Goal: Task Accomplishment & Management: Use online tool/utility

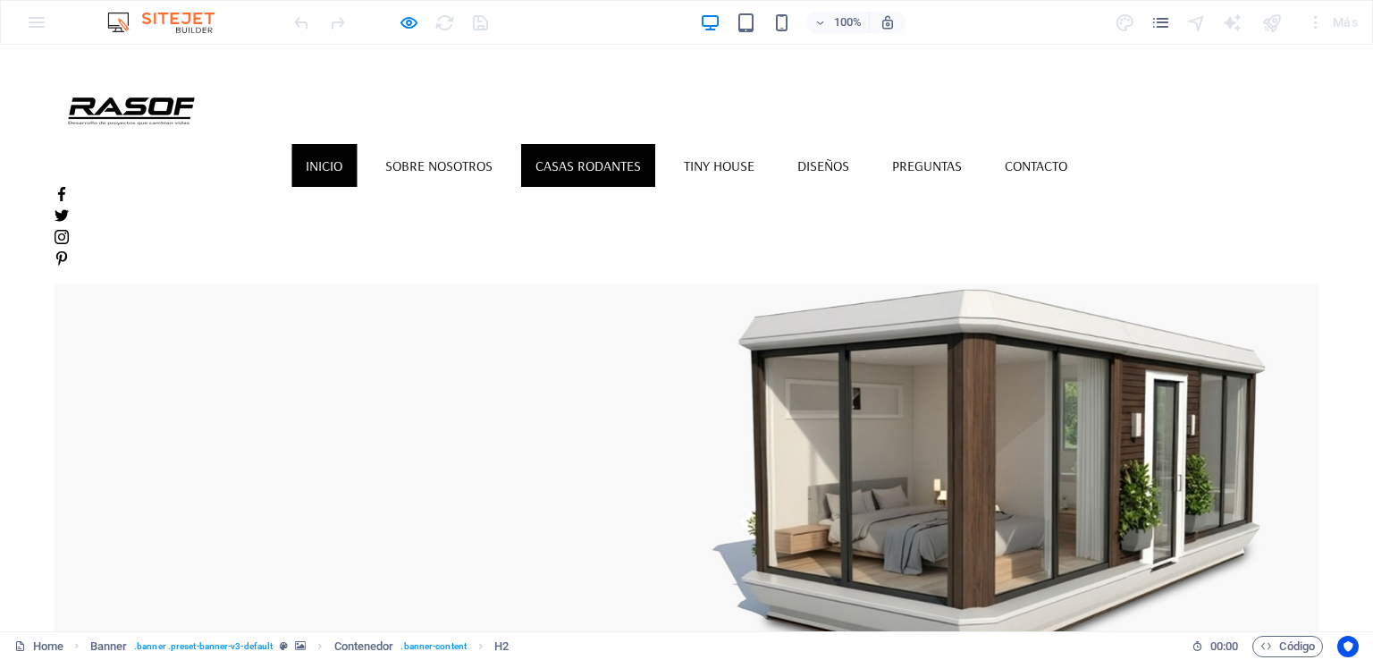
click at [647, 144] on link "CASAS RODANTES" at bounding box center [588, 165] width 134 height 43
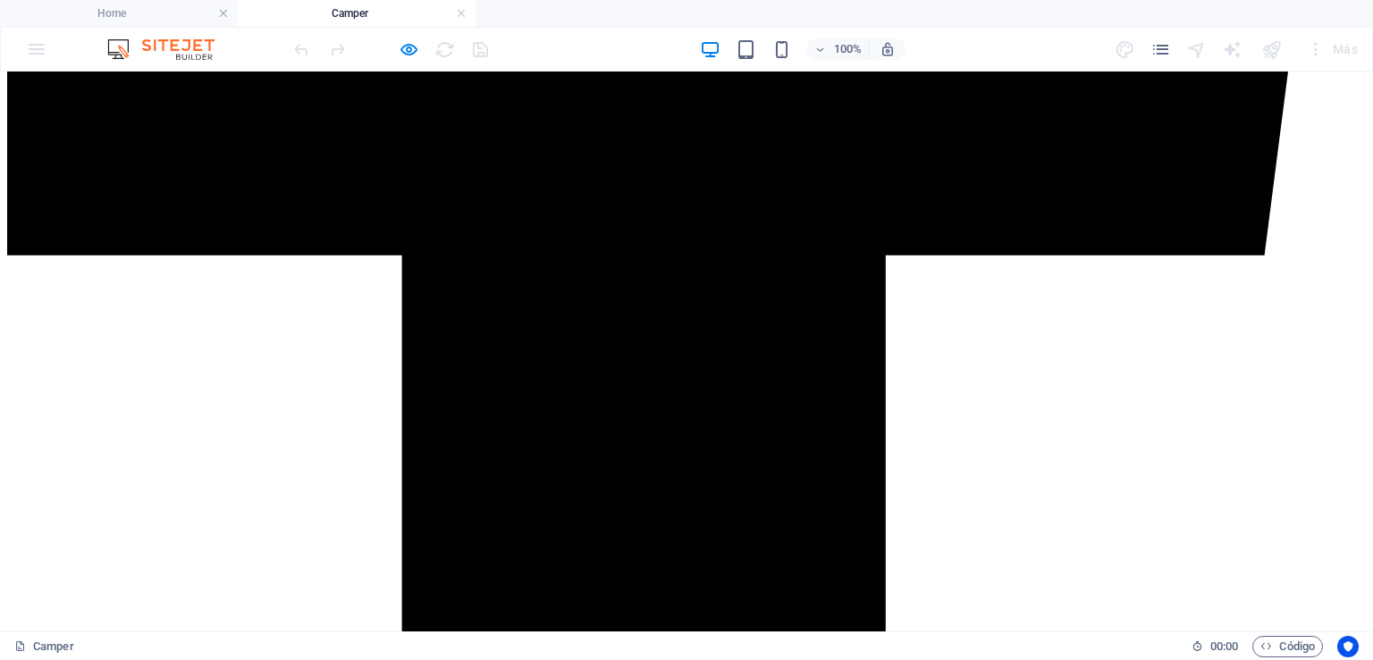
scroll to position [1520, 0]
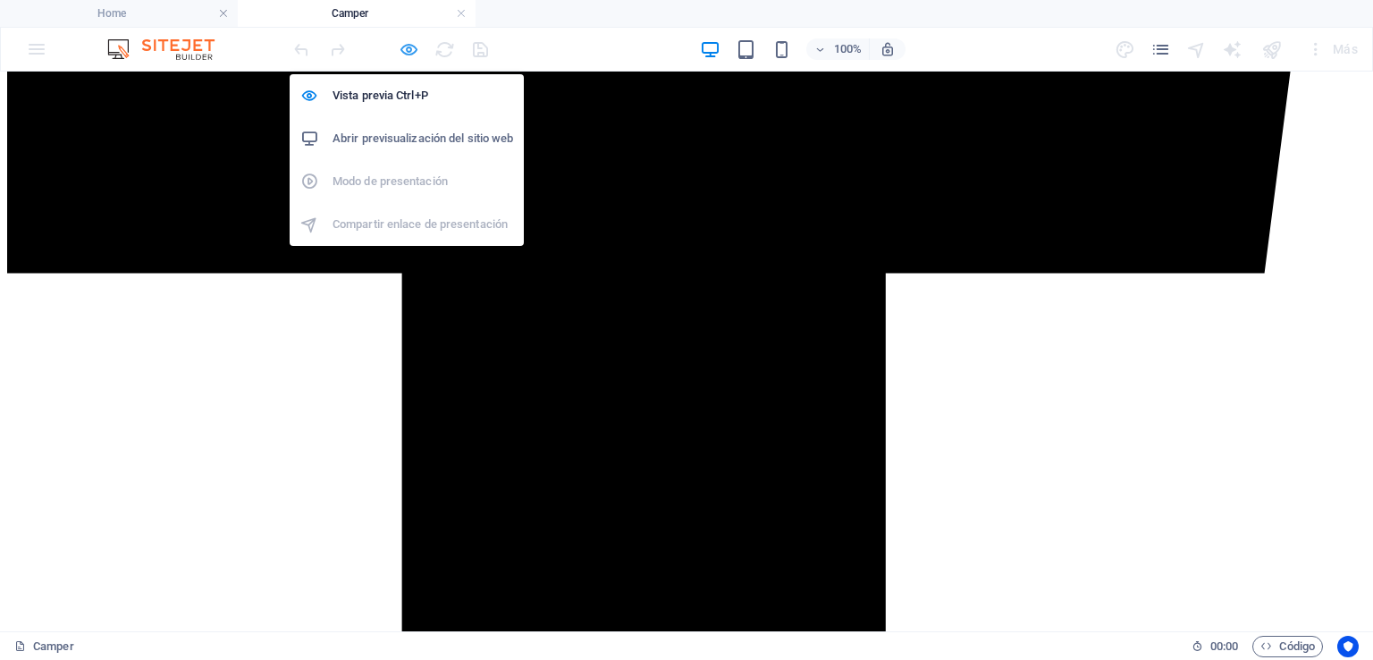
click at [415, 49] on icon "button" at bounding box center [409, 49] width 21 height 21
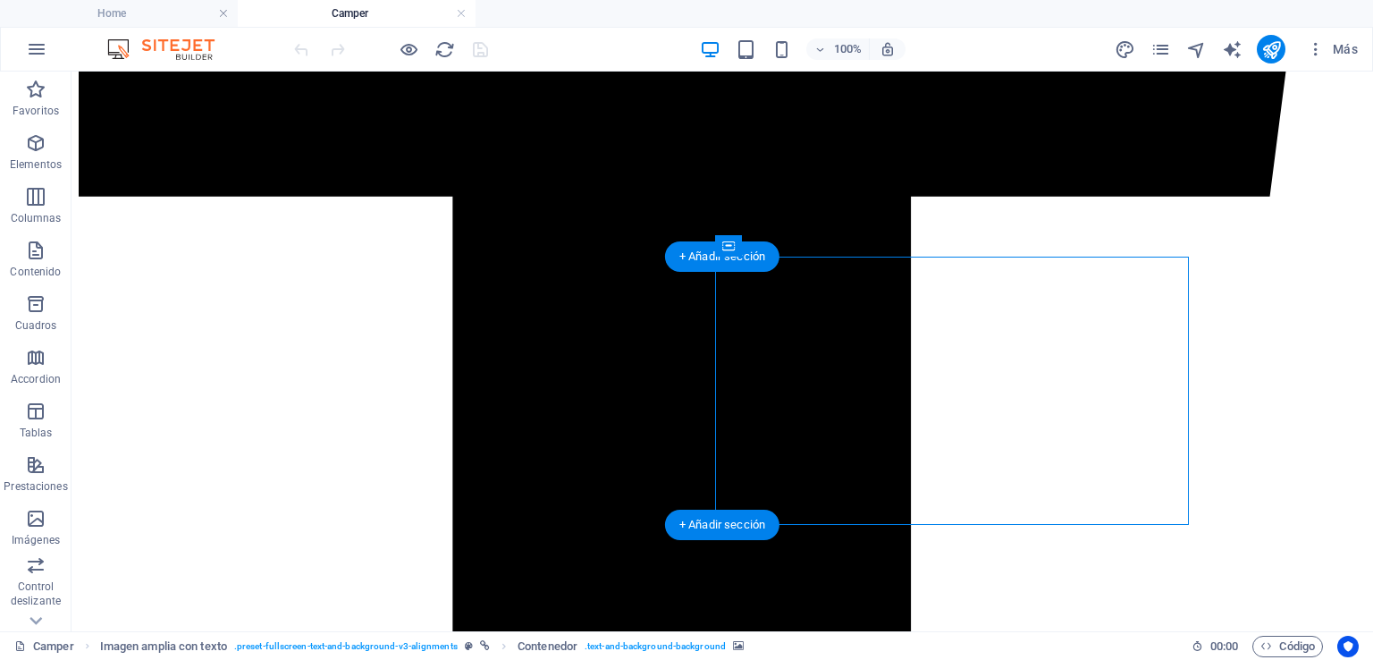
select select "px"
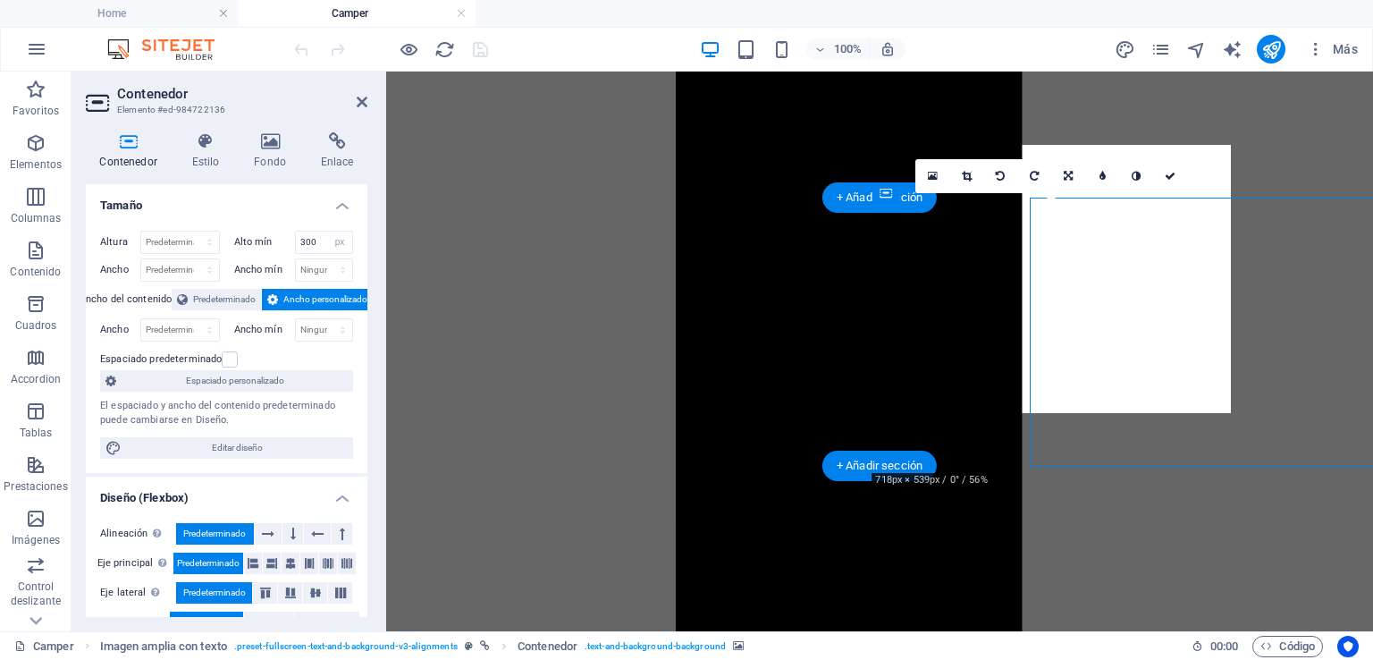
scroll to position [1579, 0]
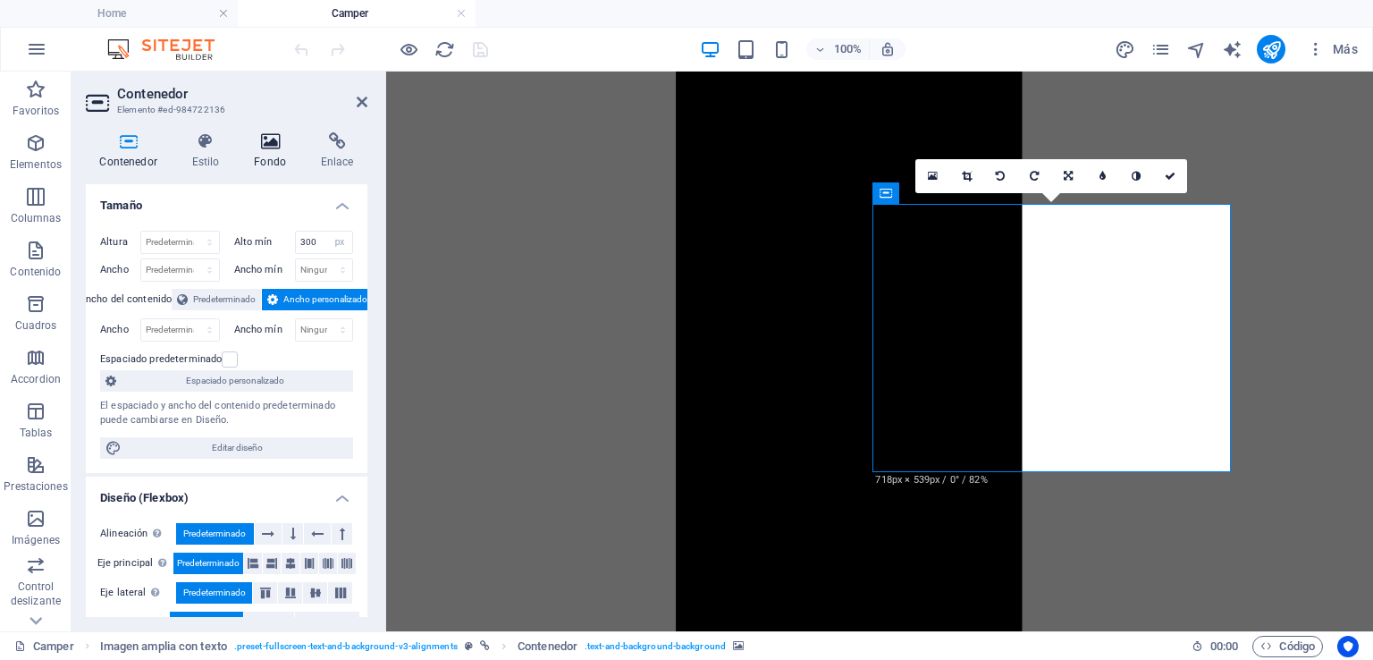
click at [268, 152] on h4 "Fondo" at bounding box center [273, 151] width 67 height 38
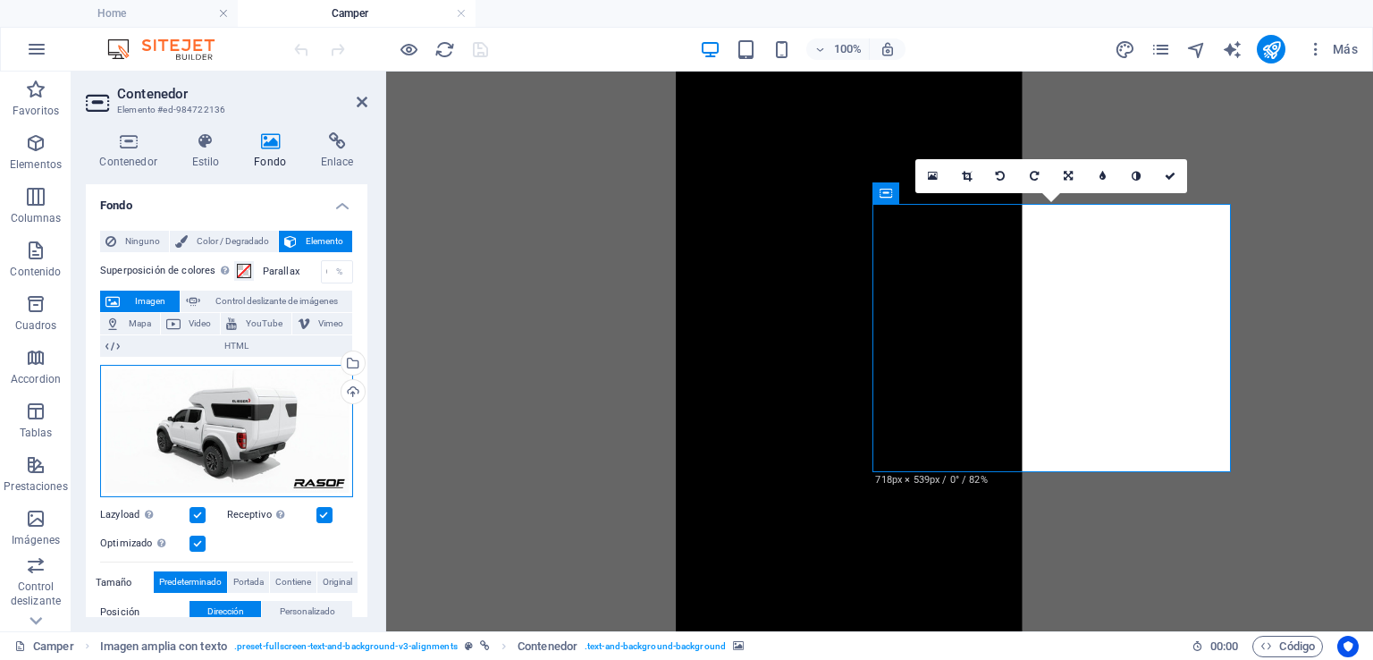
click at [265, 412] on div "Arrastra archivos aquí, haz clic para escoger archivos o selecciona archivos de…" at bounding box center [226, 431] width 253 height 133
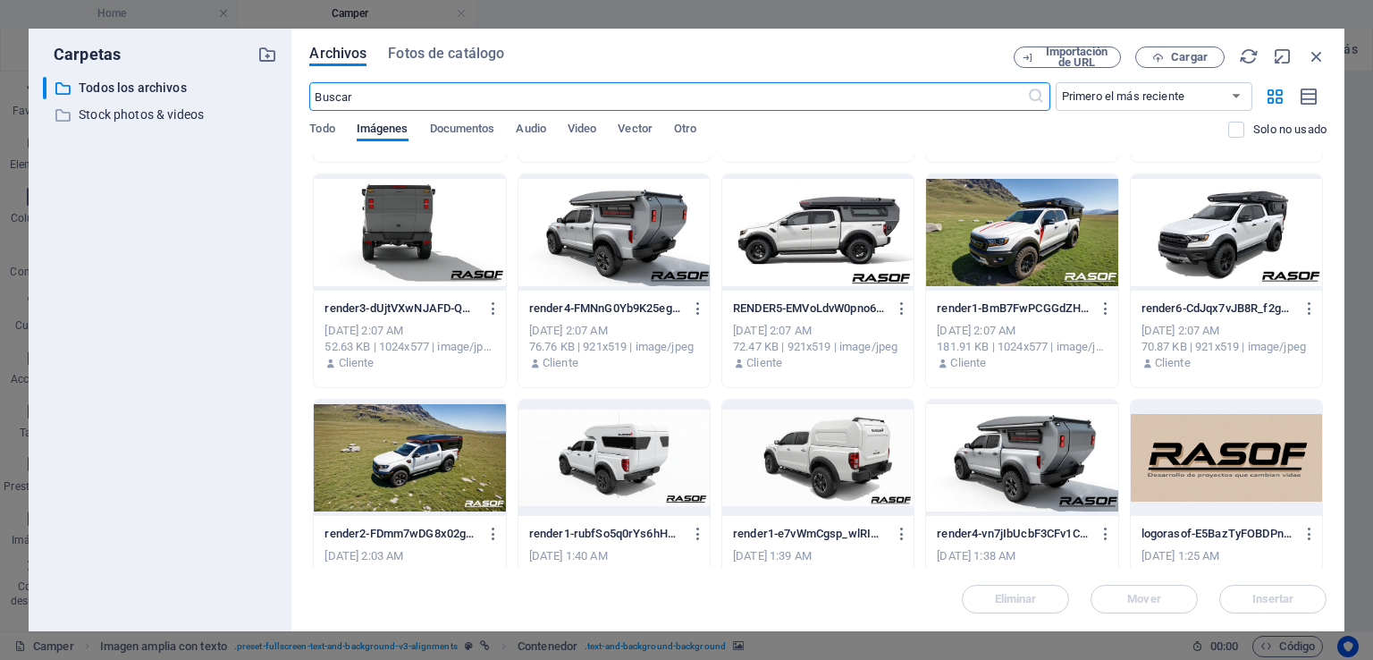
scroll to position [715, 0]
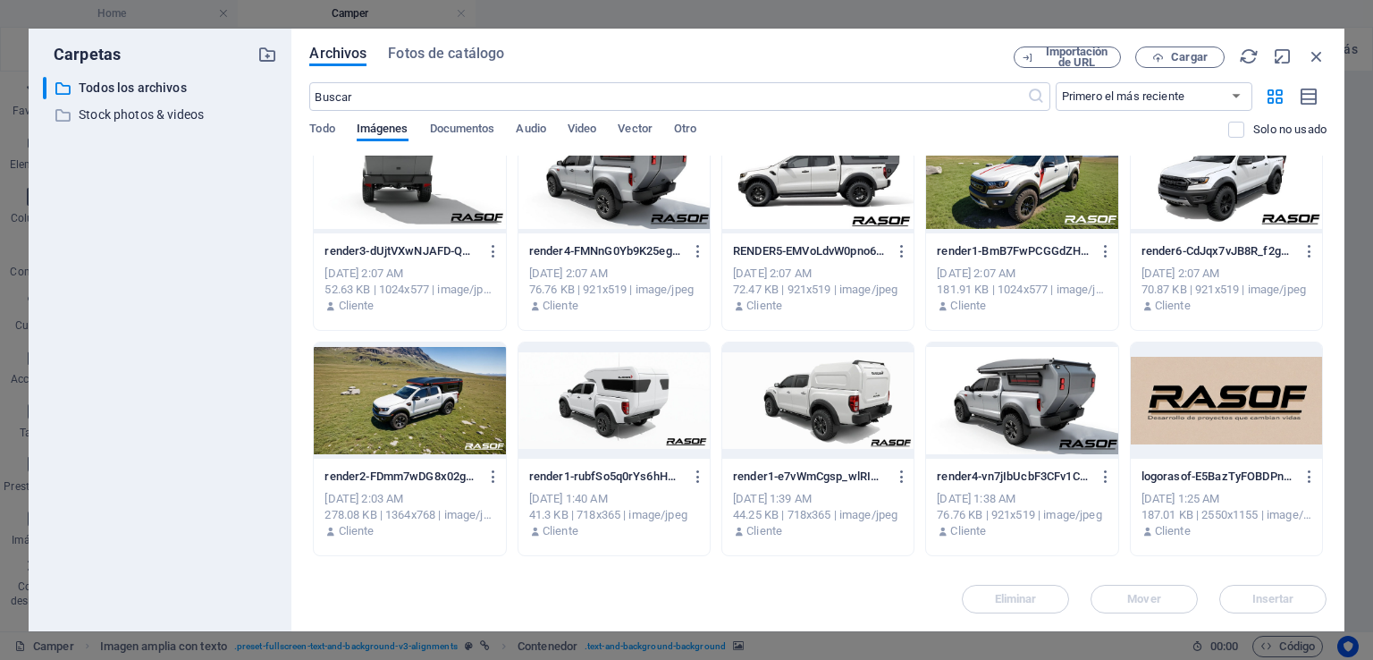
click at [586, 396] on div at bounding box center [614, 400] width 191 height 116
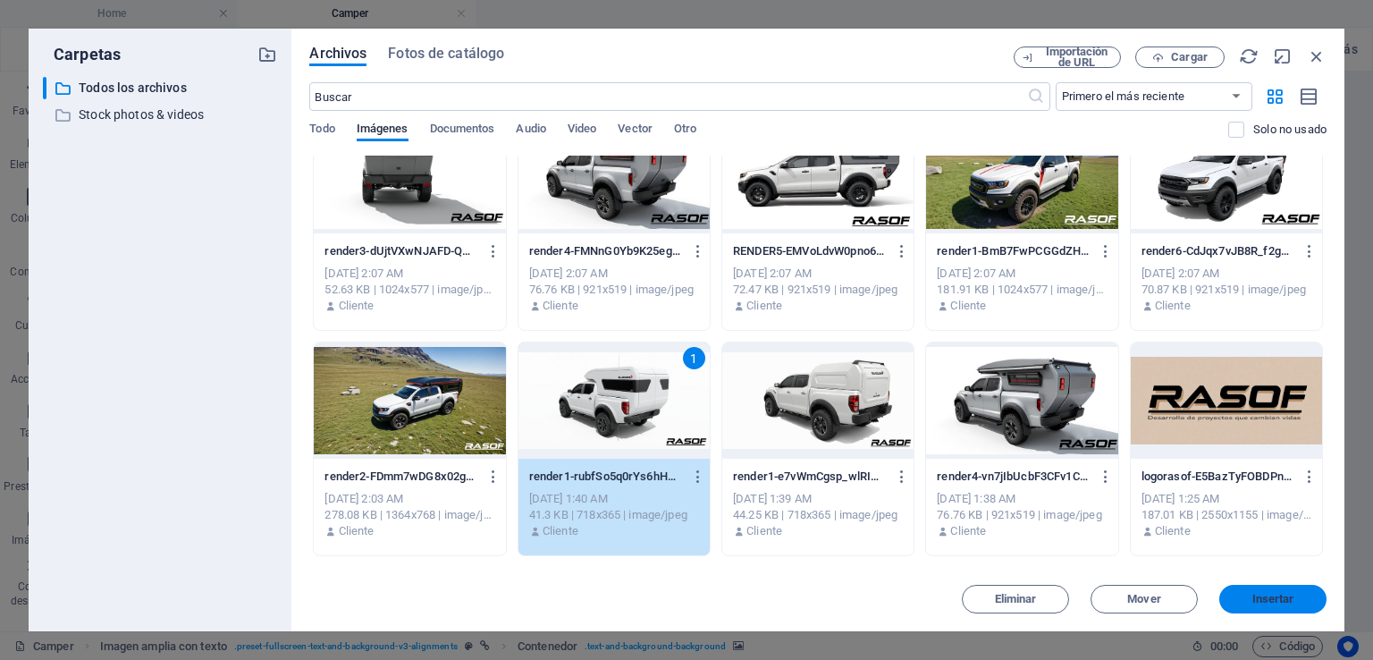
click at [1277, 603] on span "Insertar" at bounding box center [1273, 599] width 42 height 11
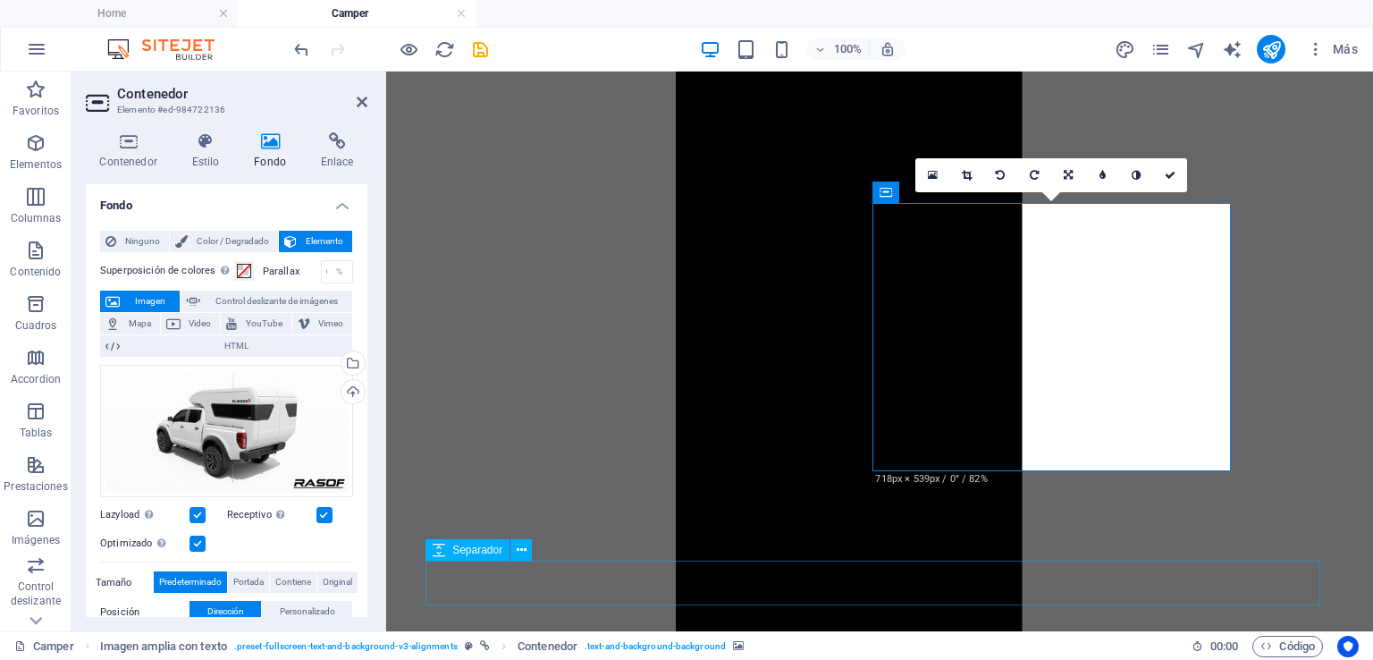
scroll to position [1580, 0]
click at [1173, 170] on icon at bounding box center [1170, 175] width 11 height 11
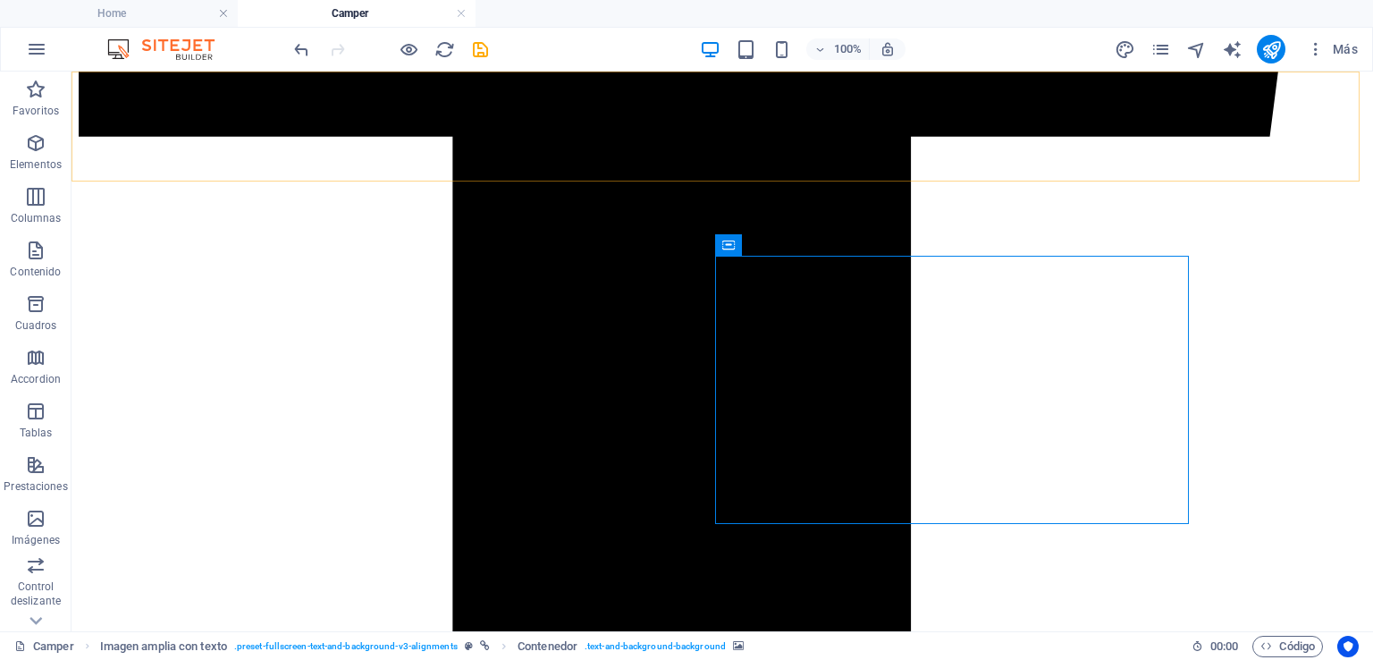
scroll to position [1520, 0]
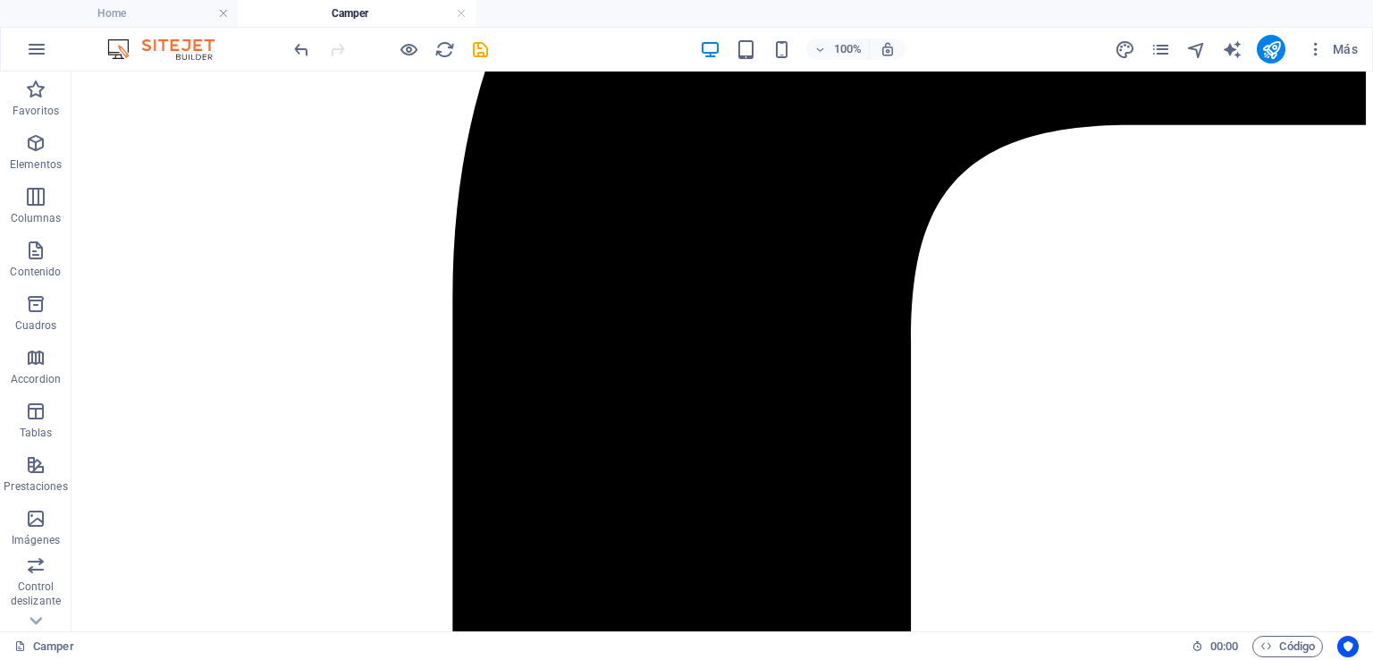
scroll to position [268, 0]
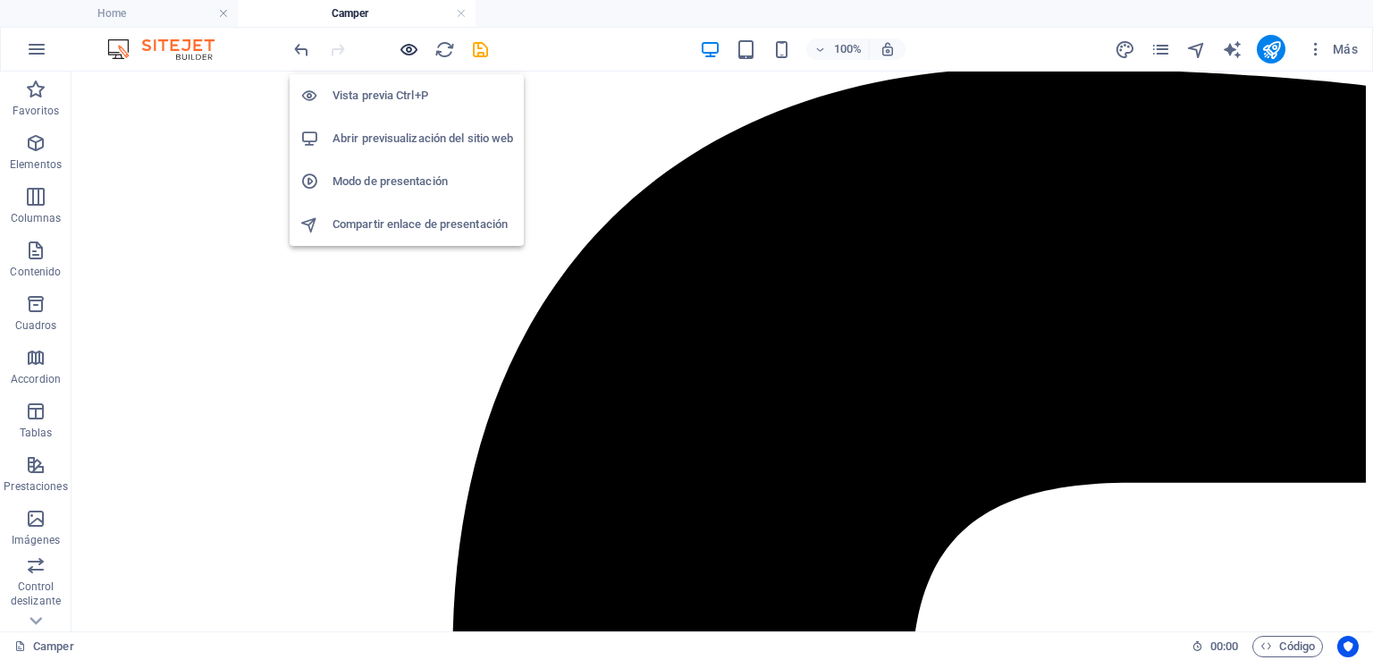
click at [405, 46] on icon "button" at bounding box center [409, 49] width 21 height 21
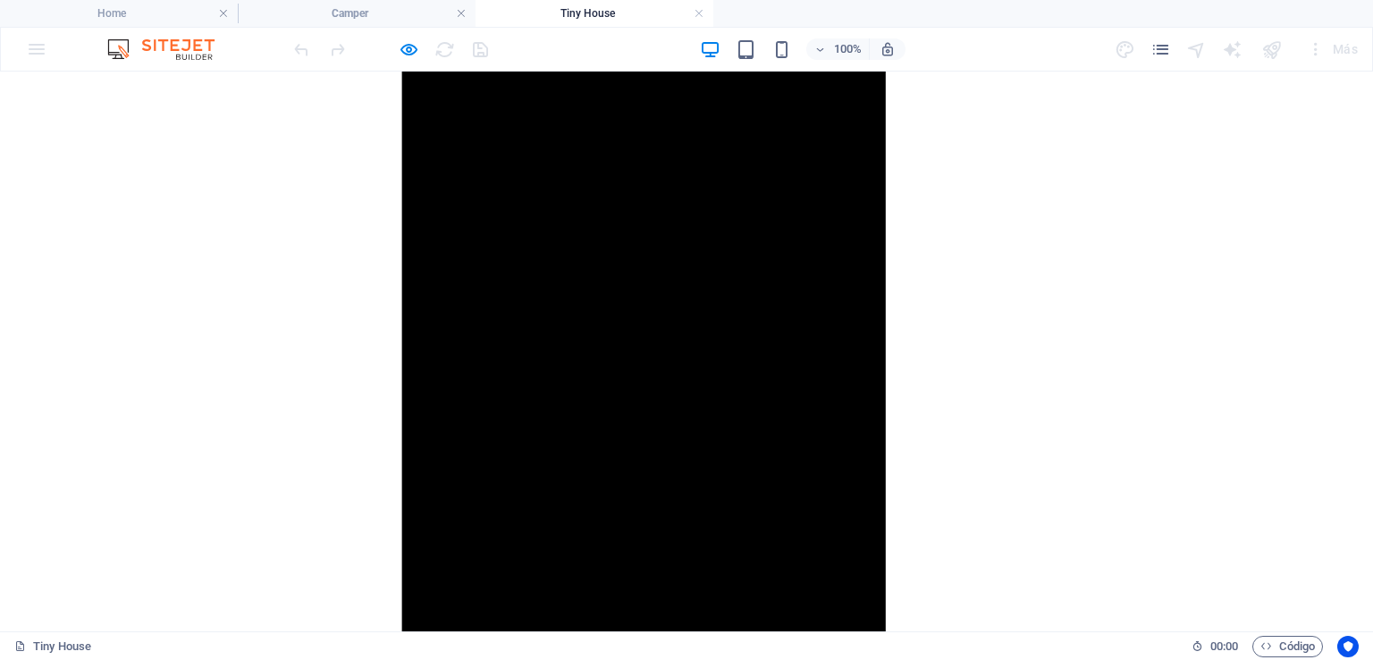
scroll to position [2140, 0]
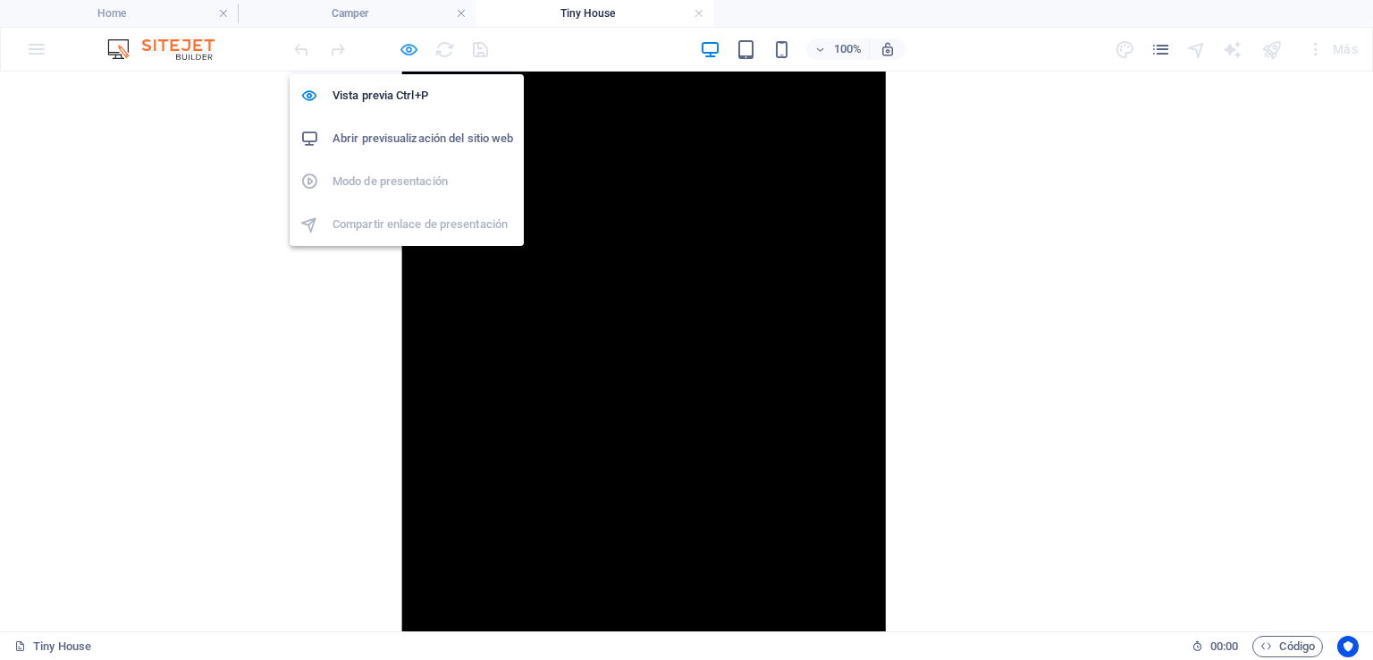
click at [410, 55] on icon "button" at bounding box center [409, 49] width 21 height 21
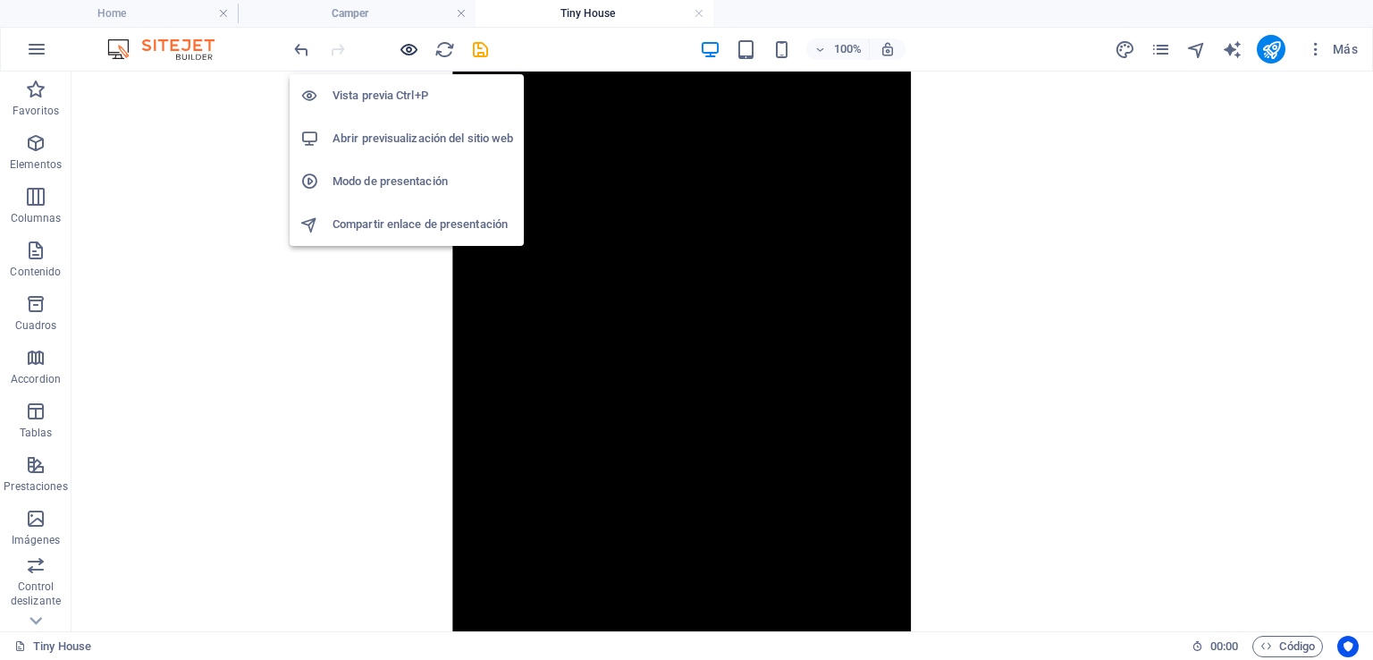
scroll to position [2112, 0]
click at [410, 55] on icon "button" at bounding box center [409, 49] width 21 height 21
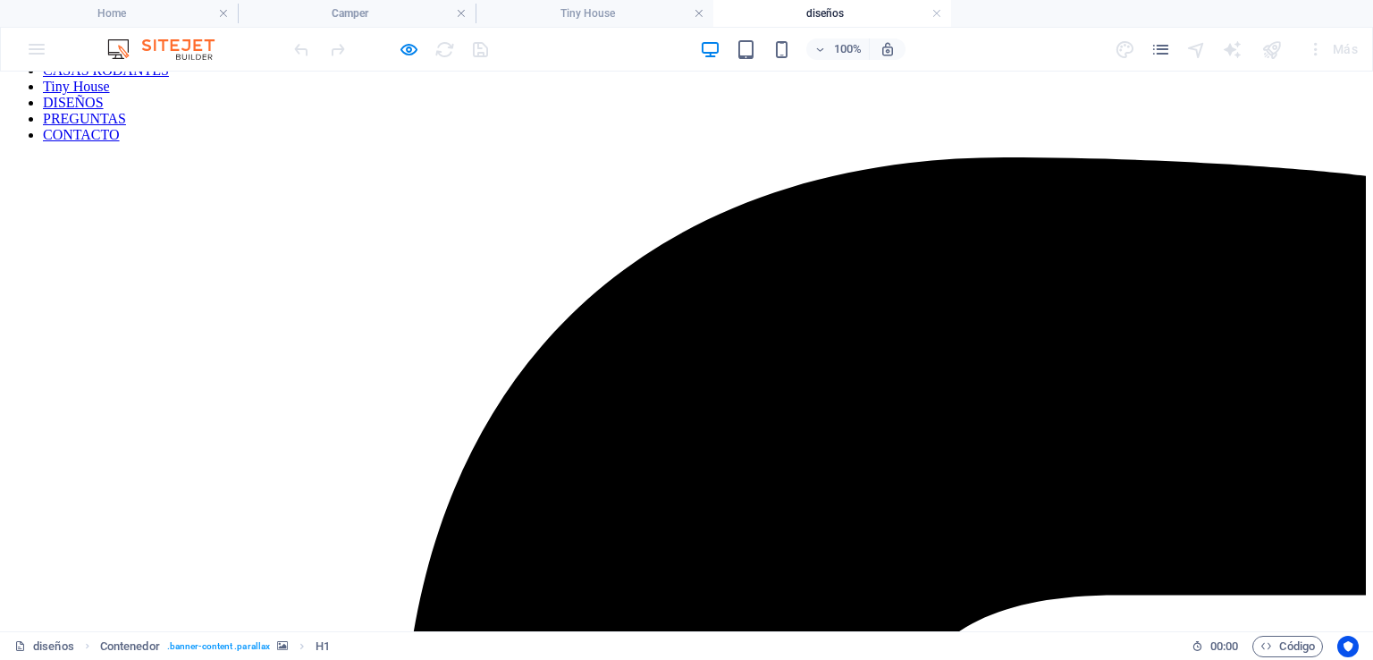
scroll to position [0, 0]
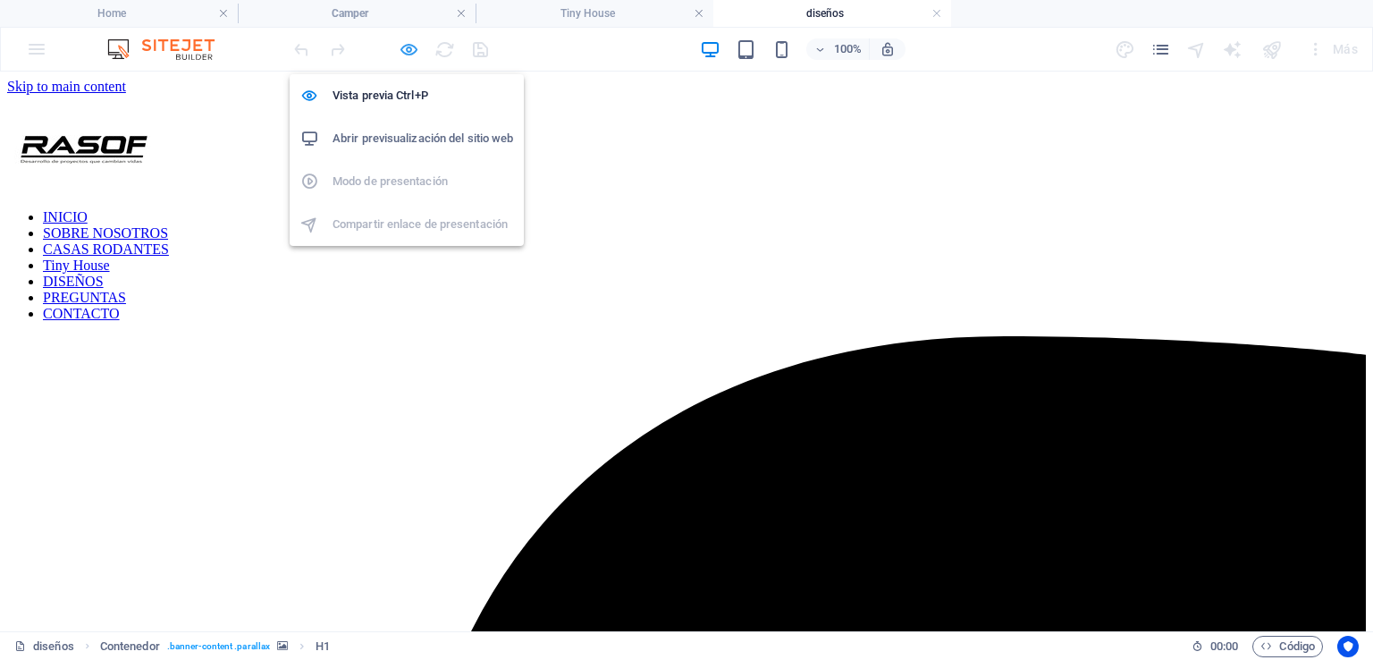
drag, startPoint x: 414, startPoint y: 55, endPoint x: 545, endPoint y: 115, distance: 144.8
click at [414, 53] on icon "button" at bounding box center [409, 49] width 21 height 21
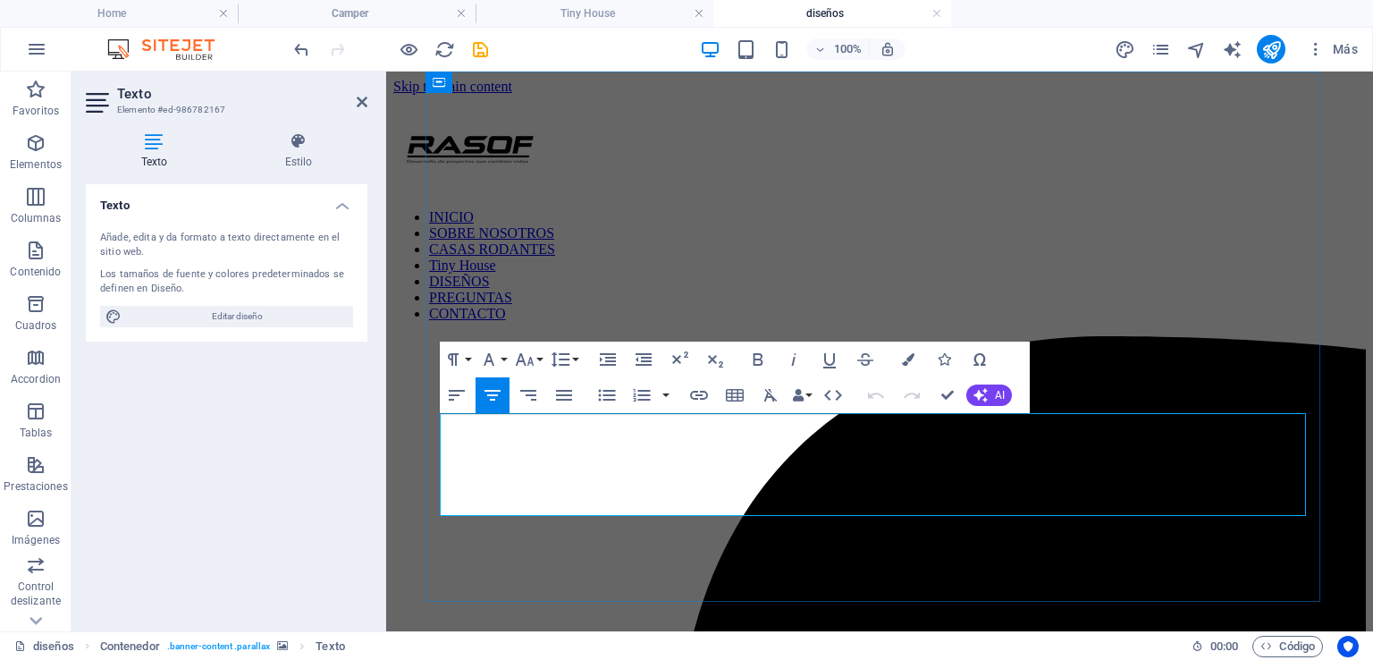
click at [902, 354] on icon "button" at bounding box center [908, 359] width 13 height 13
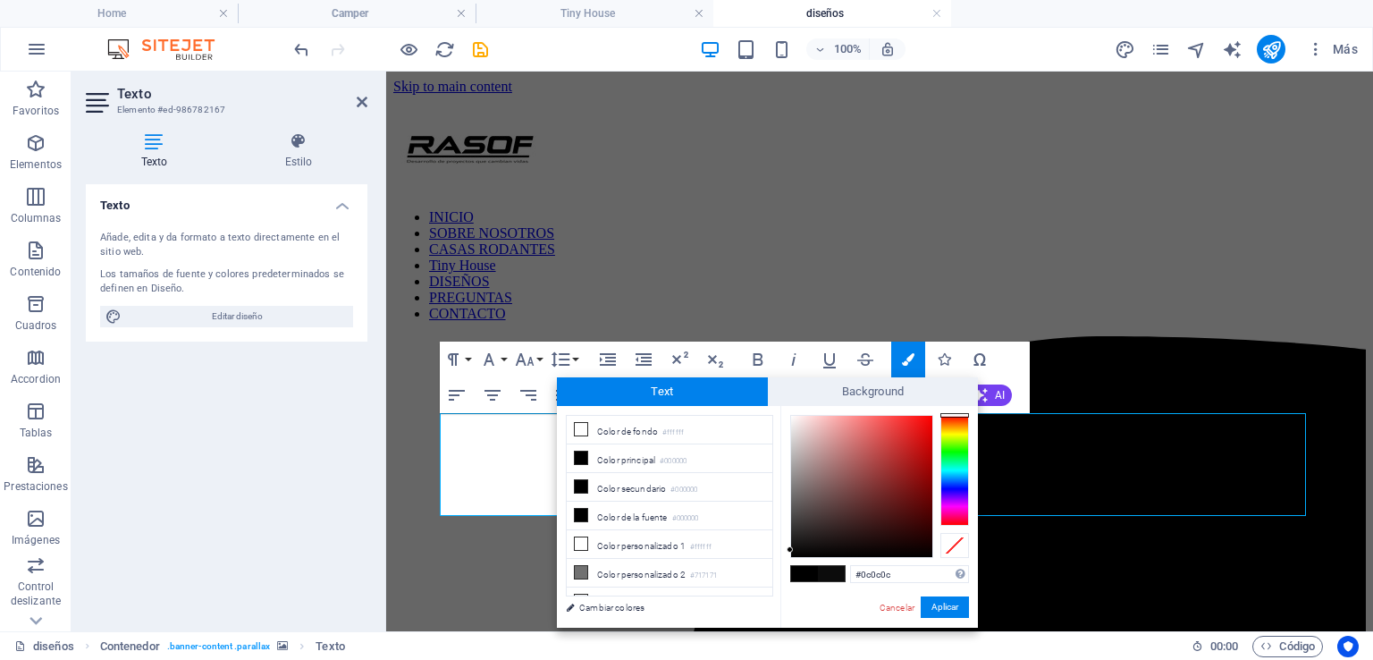
type input "#000000"
drag, startPoint x: 799, startPoint y: 556, endPoint x: 786, endPoint y: 561, distance: 14.4
click at [786, 561] on div "#000000 Formatos soportados #0852ed rgb(8, 82, 237) rgba(8, 82, 237, 90%) hsv(2…" at bounding box center [879, 646] width 198 height 481
click at [950, 617] on button "Aplicar" at bounding box center [945, 606] width 48 height 21
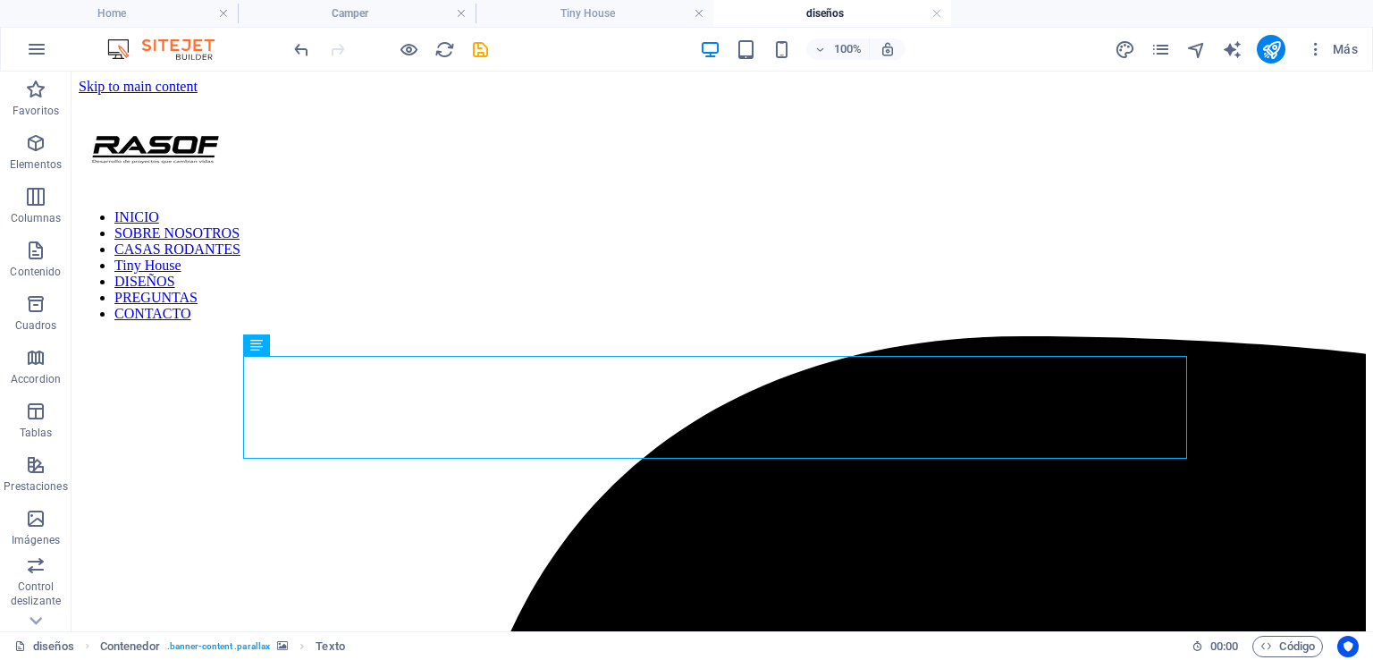
click at [783, 594] on div "Arrastra aquí para reemplazar el contenido existente. Si quieres crear un eleme…" at bounding box center [723, 352] width 1302 height 560
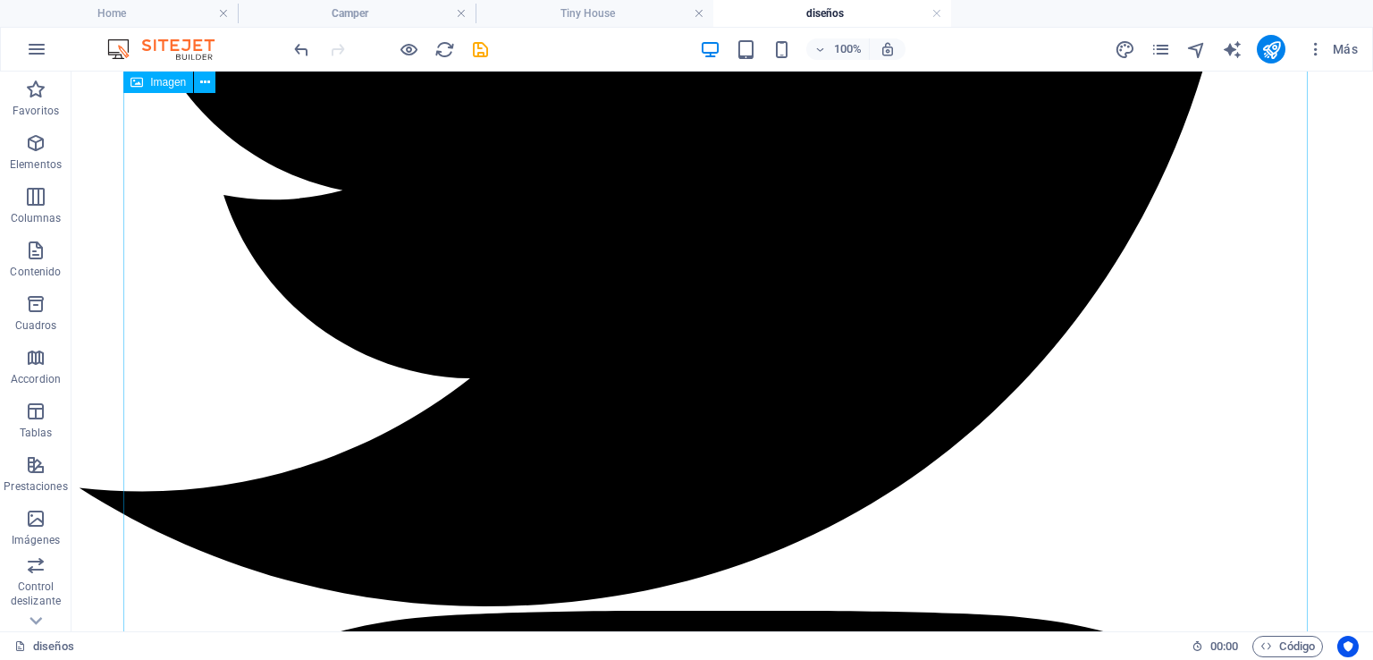
scroll to position [3007, 0]
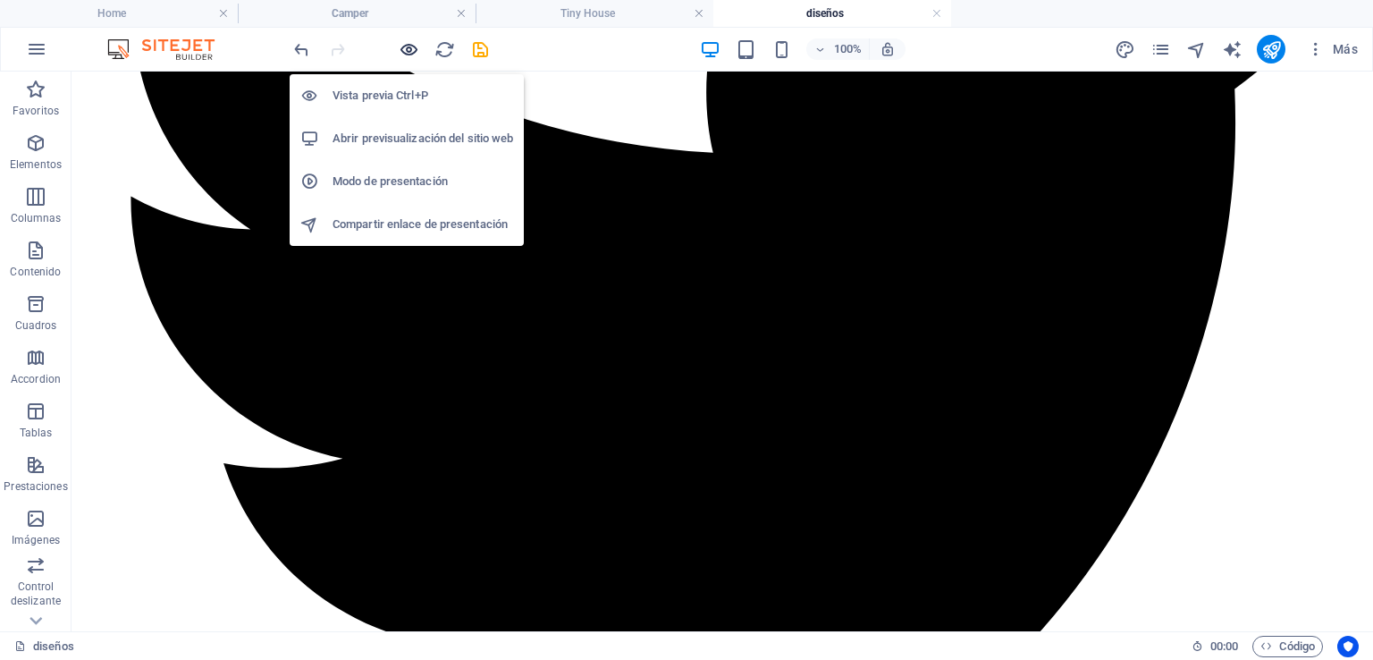
click at [417, 53] on icon "button" at bounding box center [409, 49] width 21 height 21
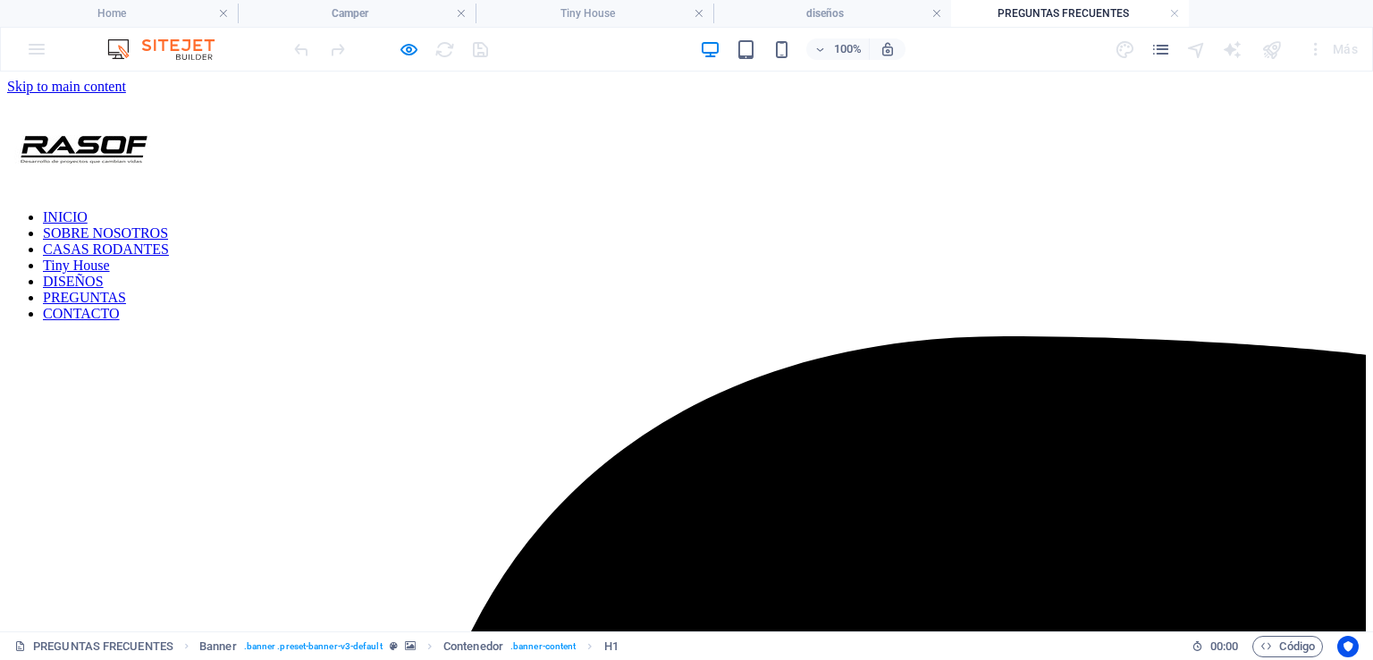
scroll to position [0, 0]
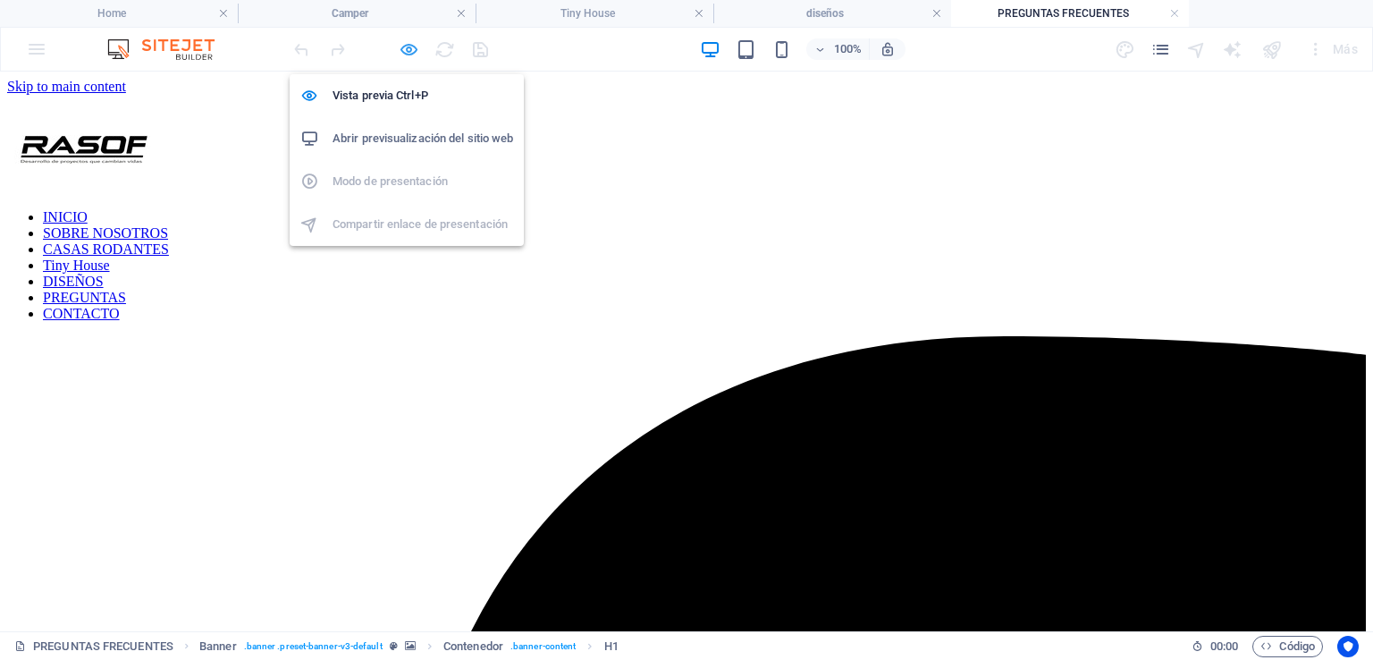
drag, startPoint x: 413, startPoint y: 53, endPoint x: 965, endPoint y: 230, distance: 579.3
click at [413, 53] on icon "button" at bounding box center [409, 49] width 21 height 21
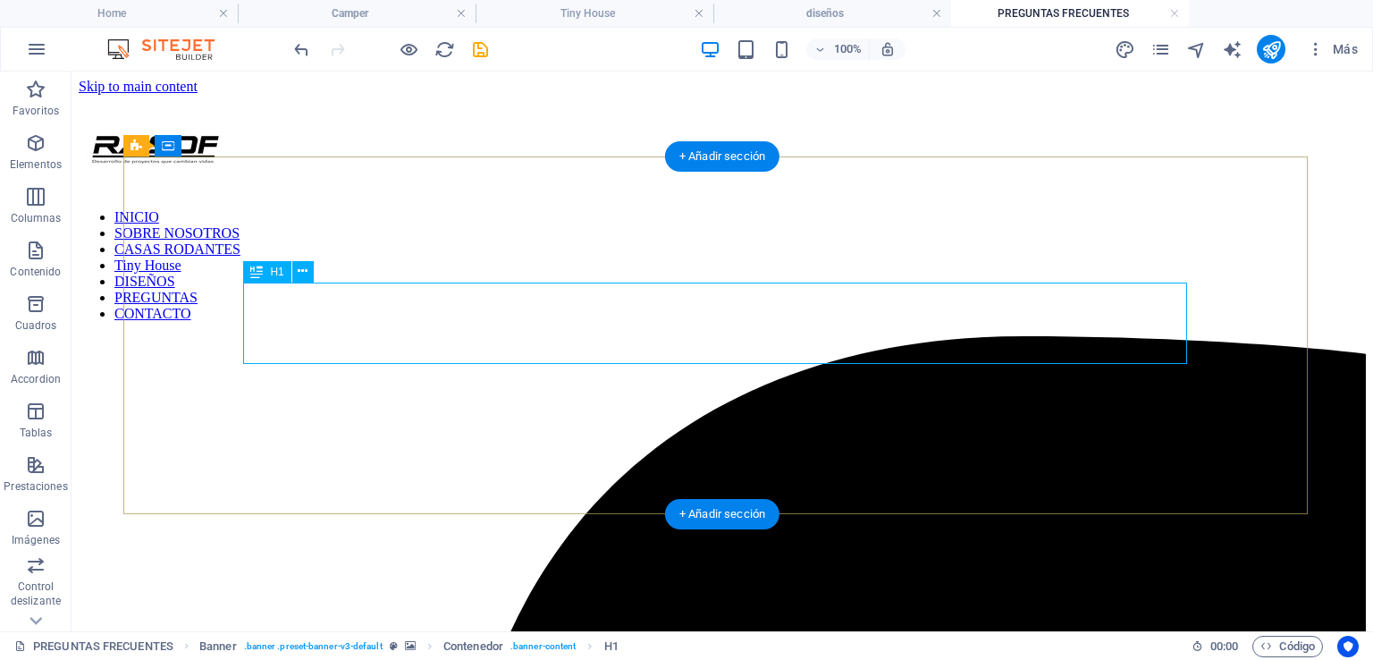
scroll to position [89, 0]
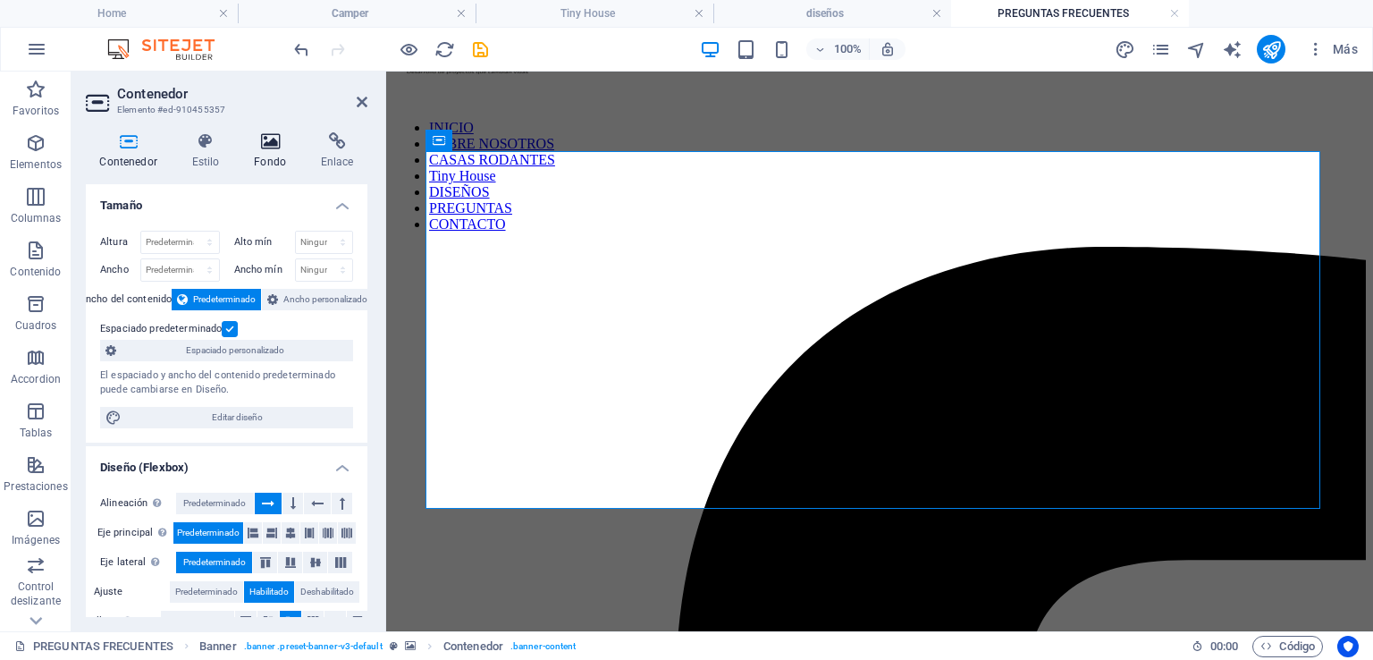
click at [281, 157] on h4 "Fondo" at bounding box center [273, 151] width 67 height 38
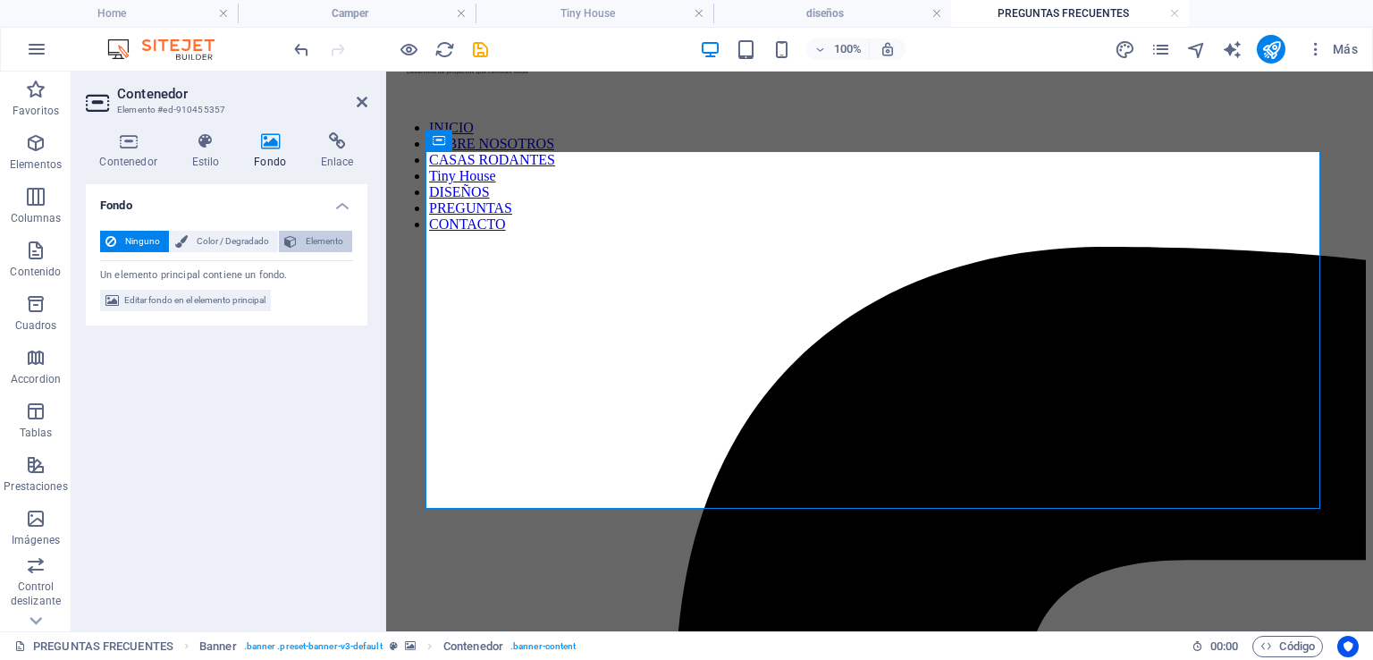
click at [307, 245] on span "Elemento" at bounding box center [324, 241] width 45 height 21
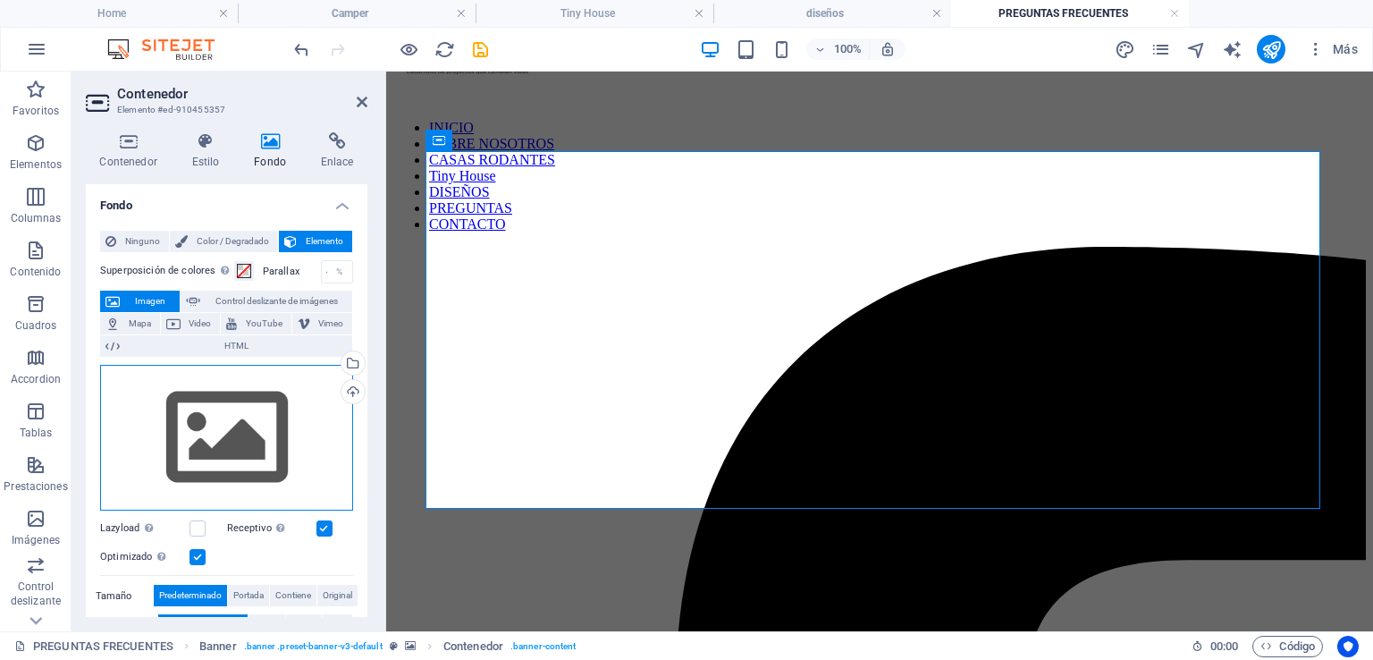
click at [285, 397] on div "Arrastra archivos aquí, haz clic para escoger archivos o selecciona archivos de…" at bounding box center [226, 438] width 253 height 147
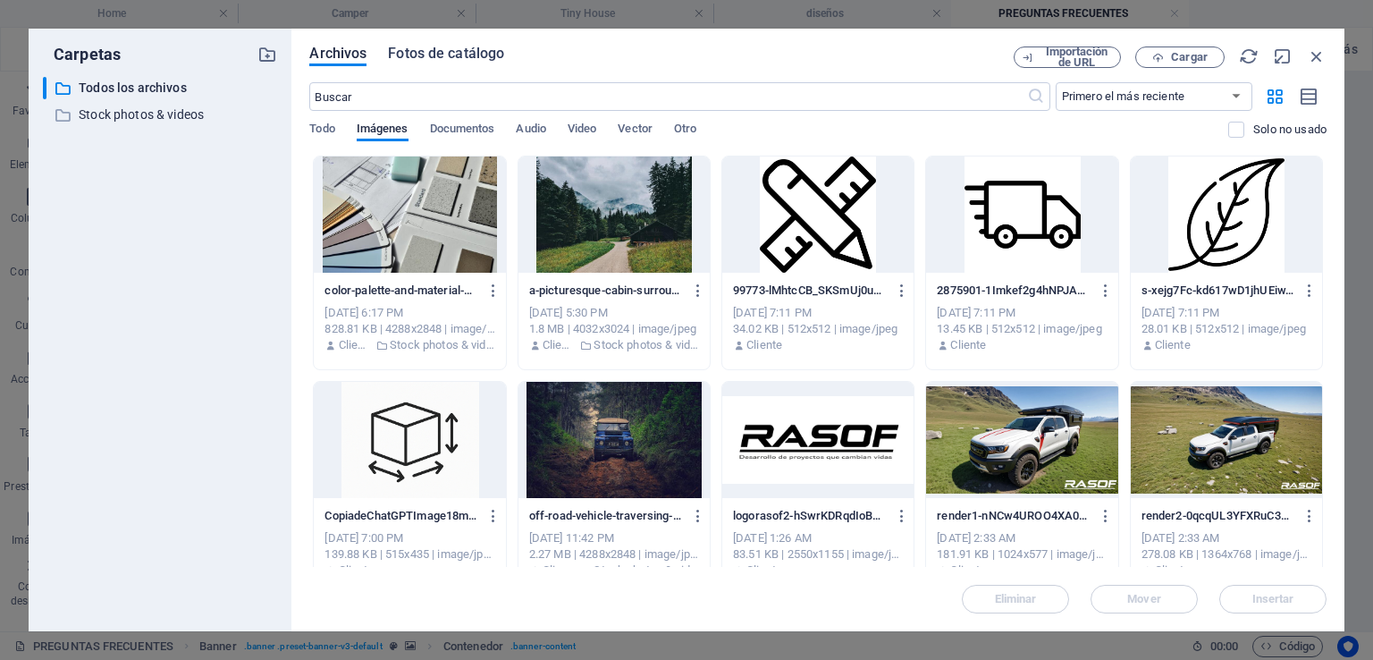
click at [443, 63] on span "Fotos de catálogo" at bounding box center [446, 53] width 116 height 21
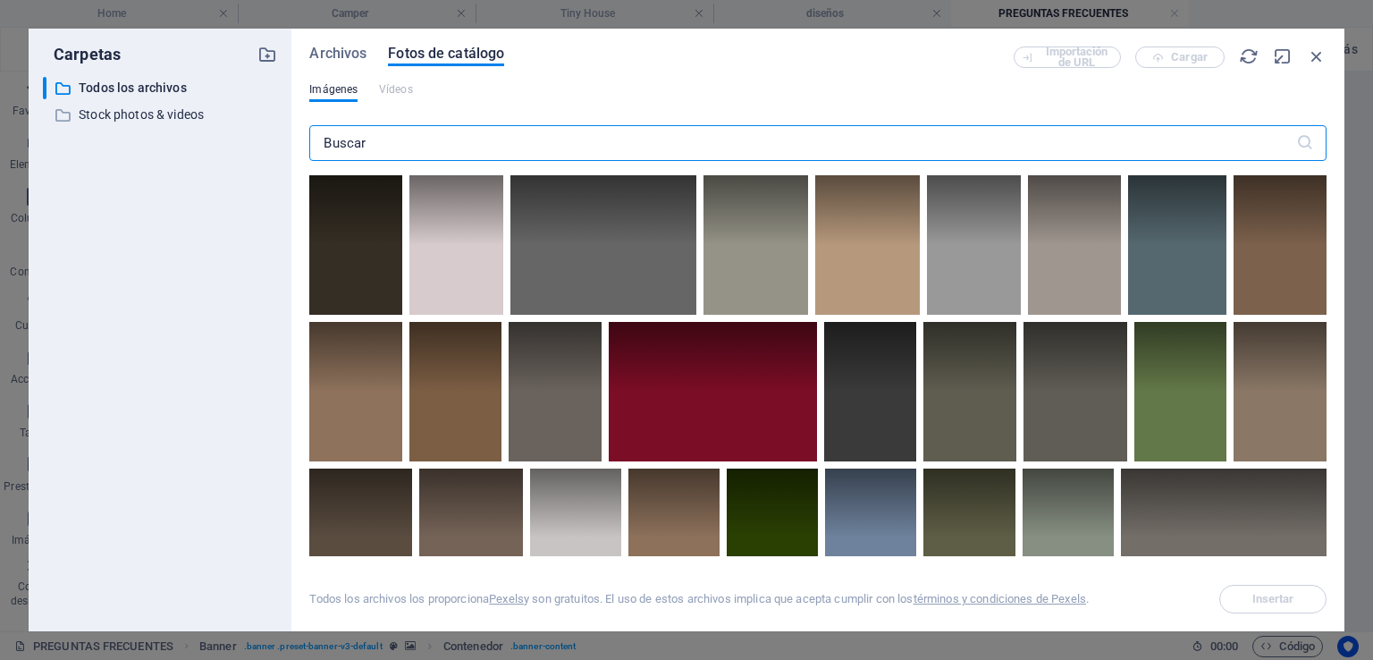
click at [471, 148] on input "text" at bounding box center [802, 143] width 986 height 36
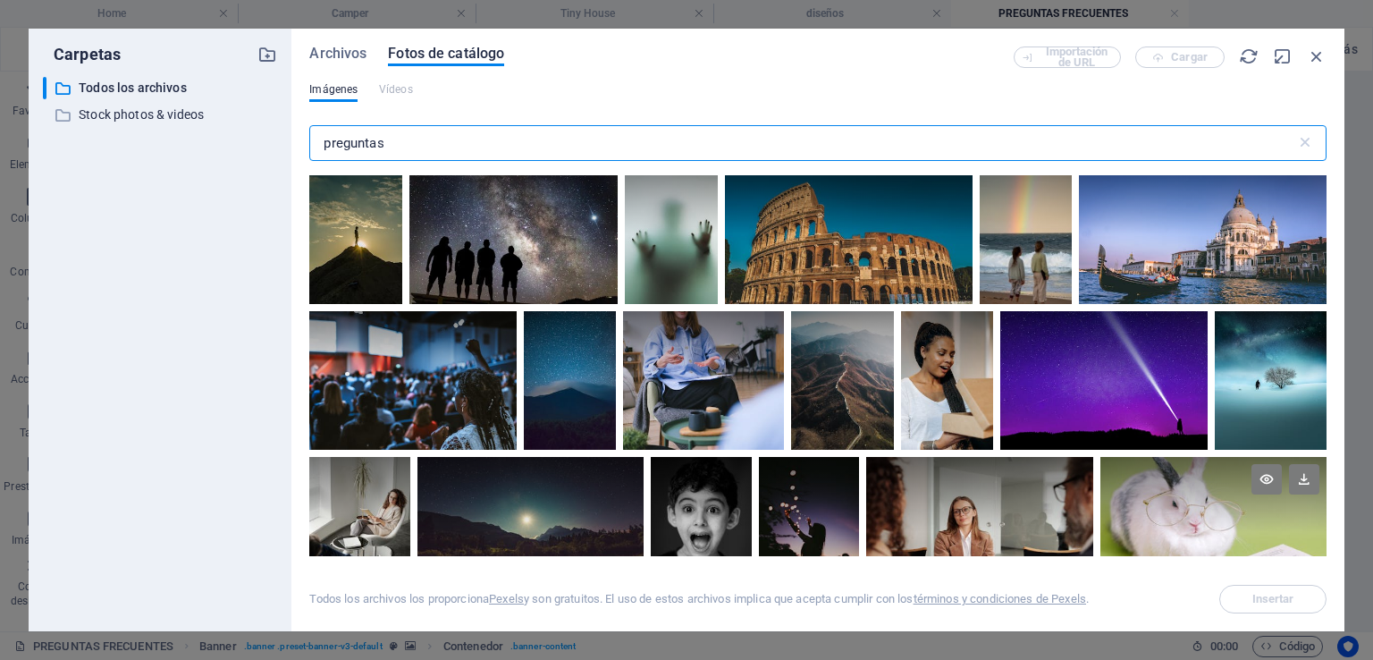
scroll to position [3308, 0]
type input "preguntas"
click at [1162, 396] on div at bounding box center [1103, 380] width 207 height 139
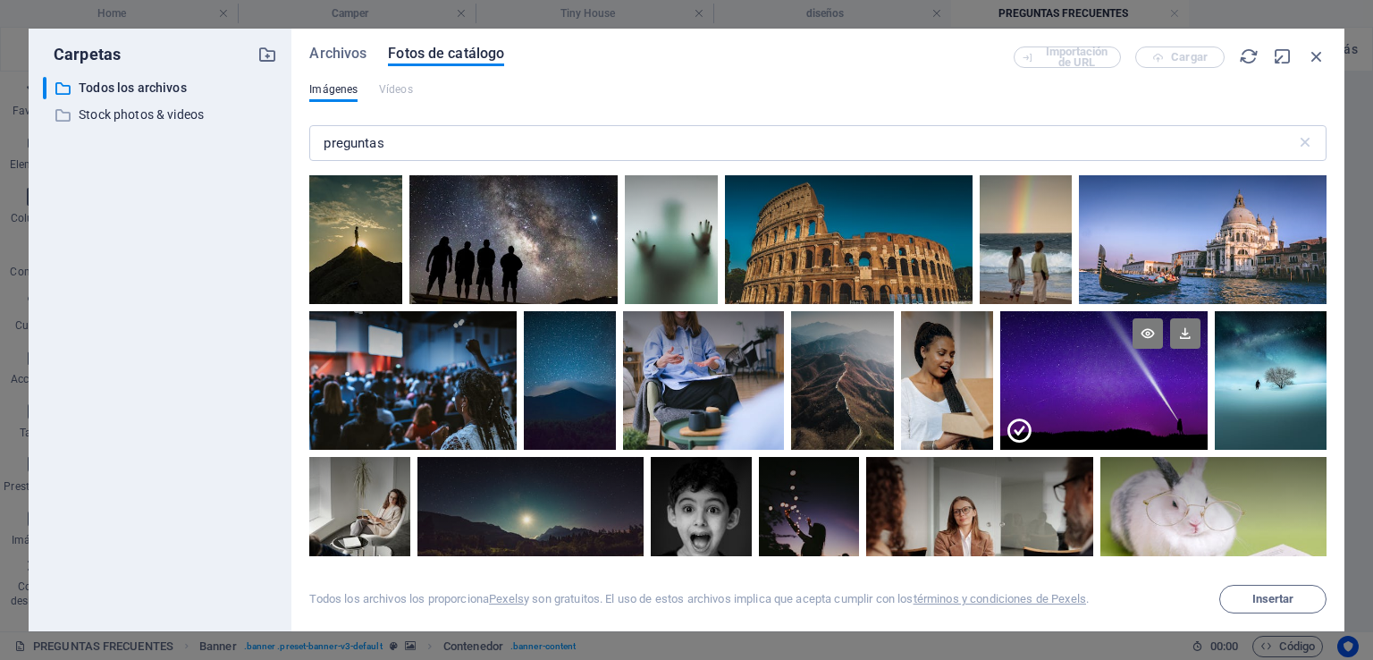
click at [1162, 396] on div at bounding box center [1103, 415] width 207 height 69
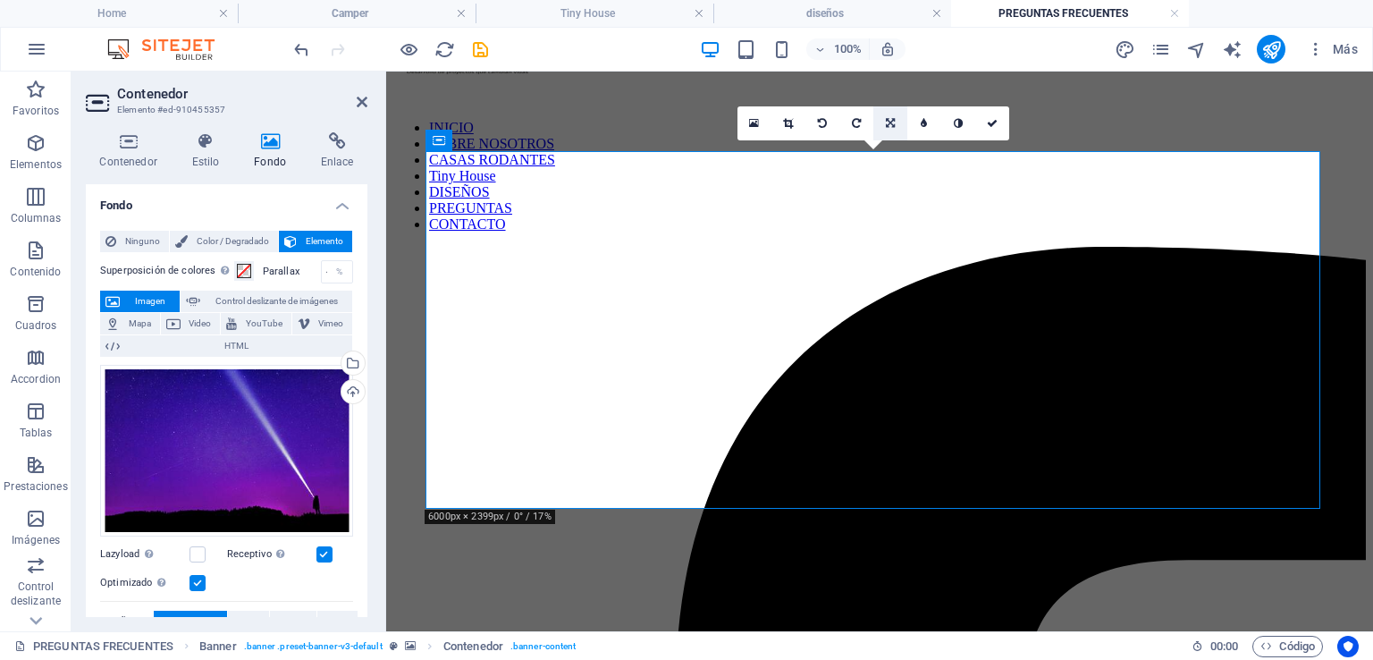
click at [887, 122] on icon at bounding box center [890, 123] width 9 height 11
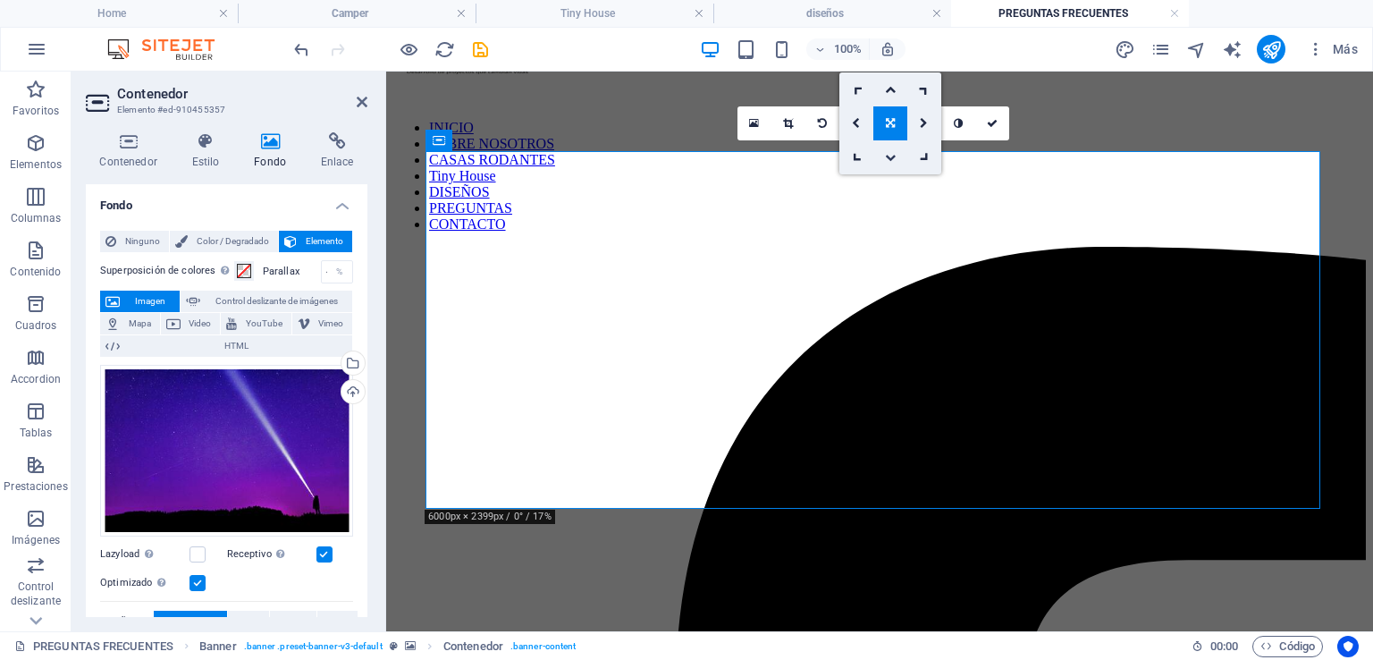
click at [890, 149] on link at bounding box center [890, 157] width 34 height 34
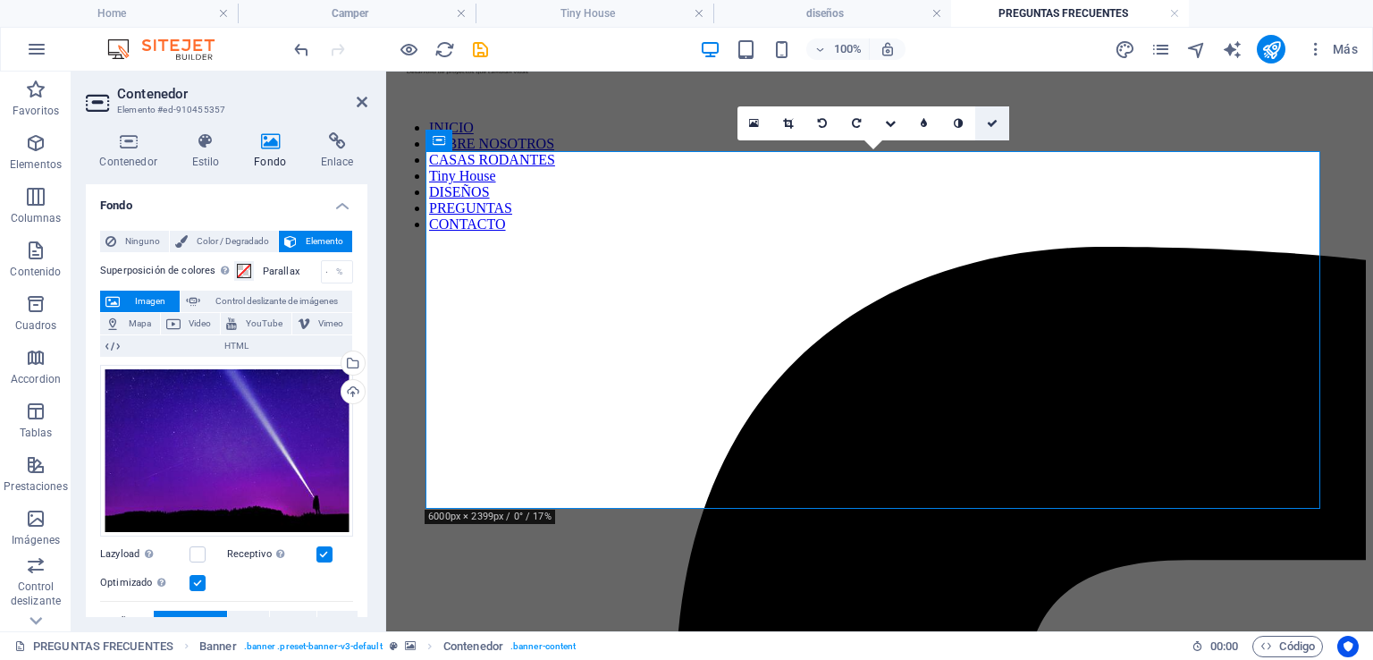
click at [991, 126] on icon at bounding box center [992, 123] width 11 height 11
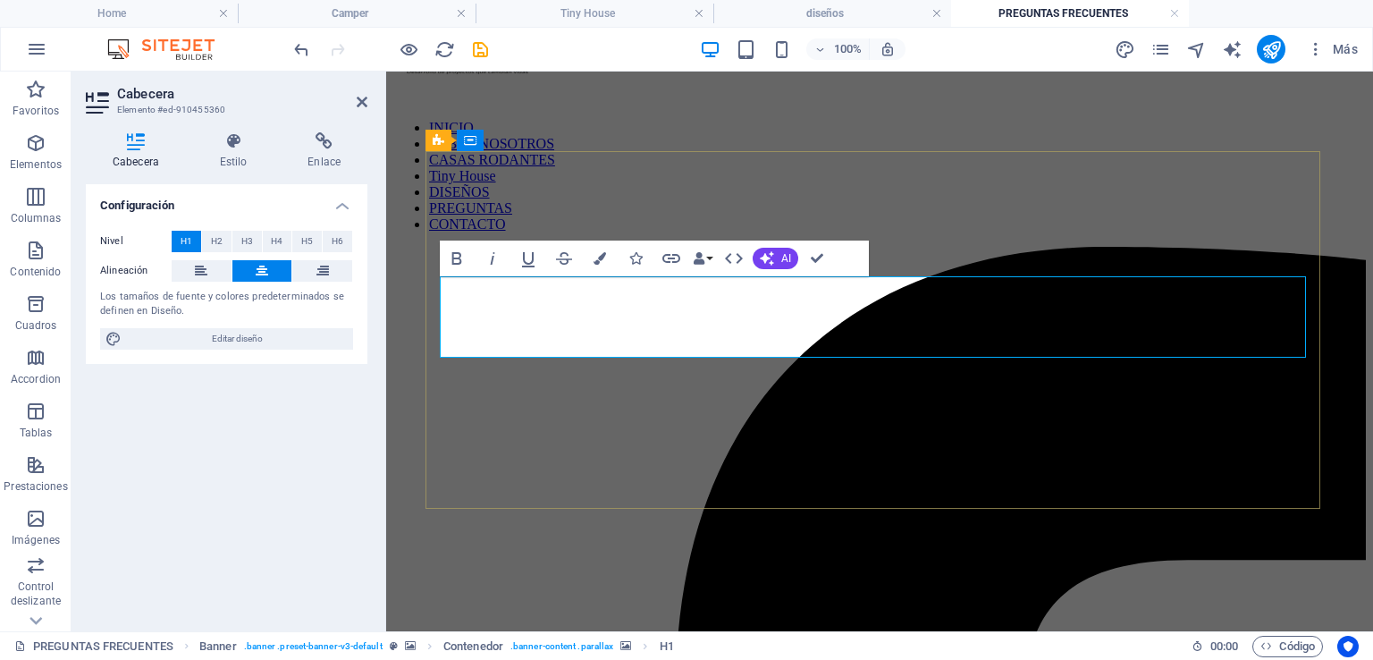
drag, startPoint x: 1019, startPoint y: 318, endPoint x: 723, endPoint y: 323, distance: 295.9
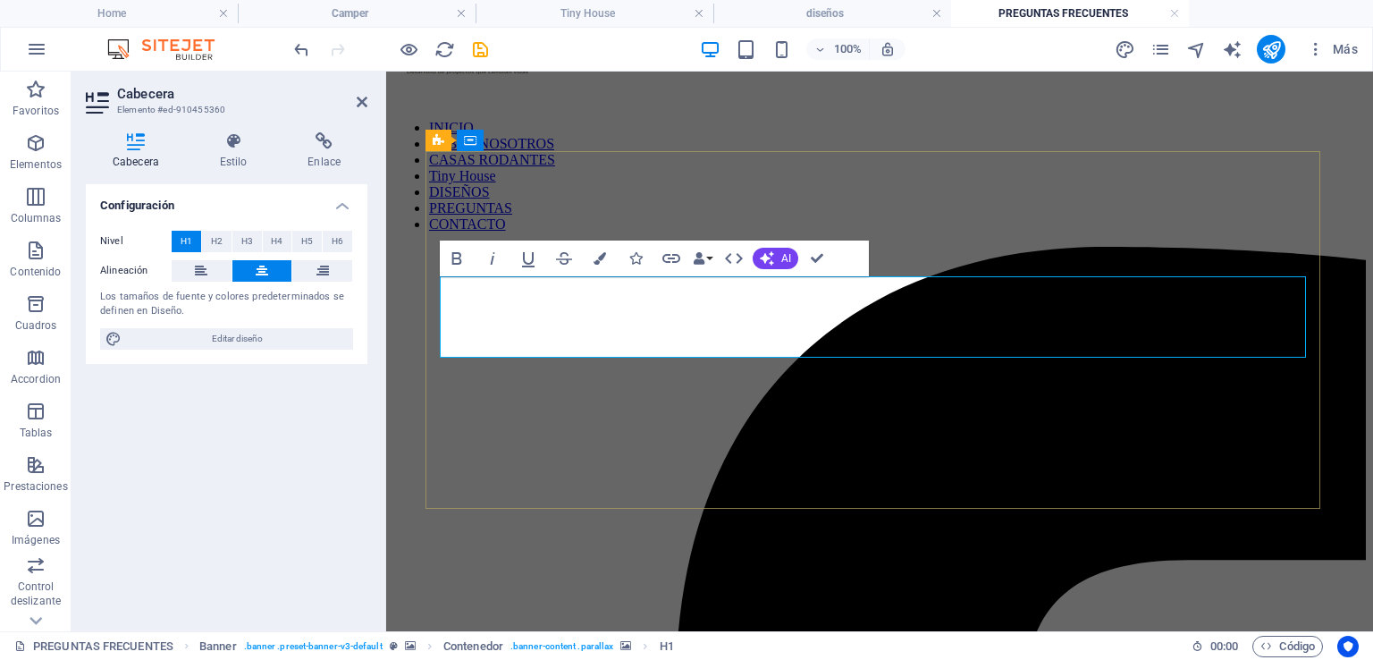
drag, startPoint x: 704, startPoint y: 332, endPoint x: 1013, endPoint y: 350, distance: 309.0
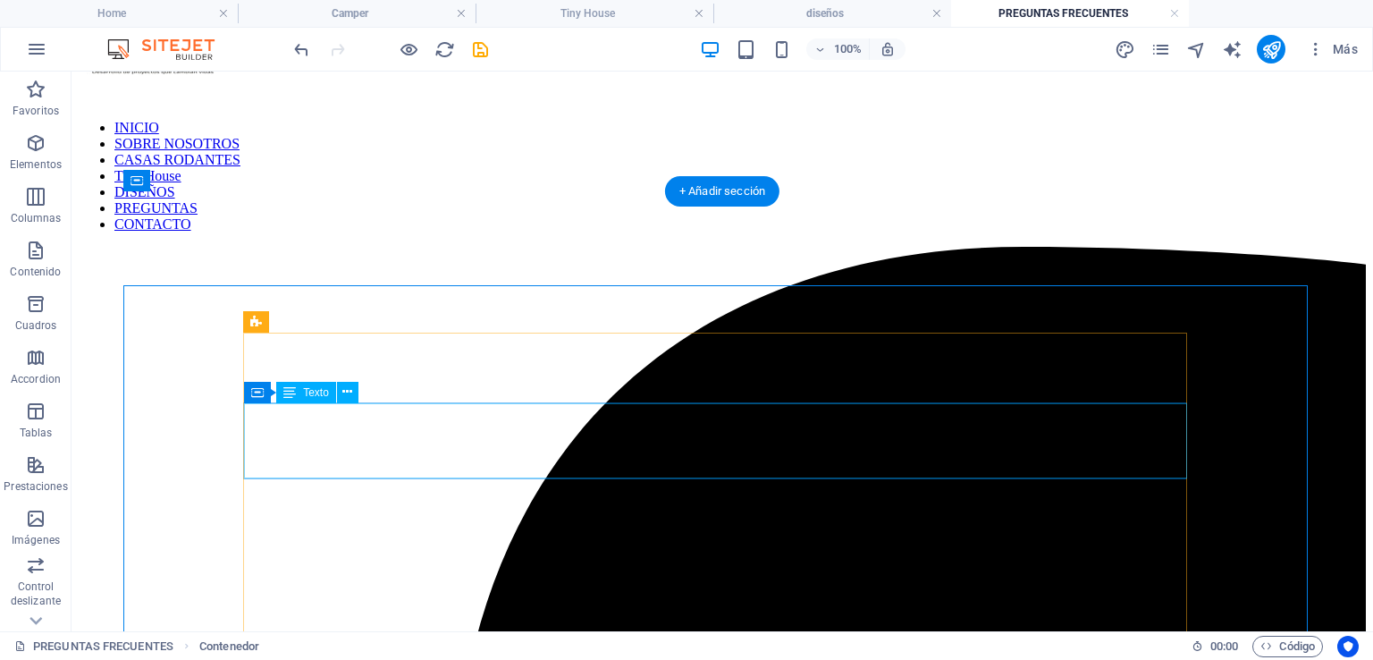
scroll to position [268, 0]
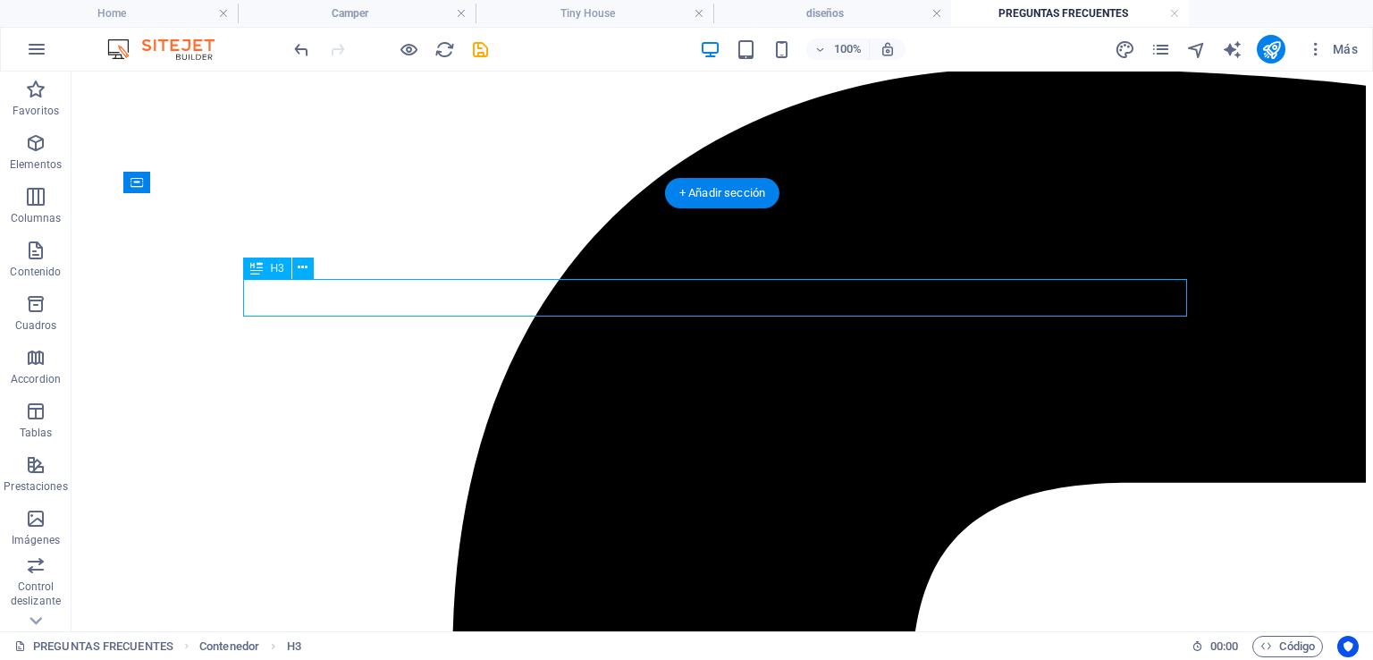
scroll to position [179, 0]
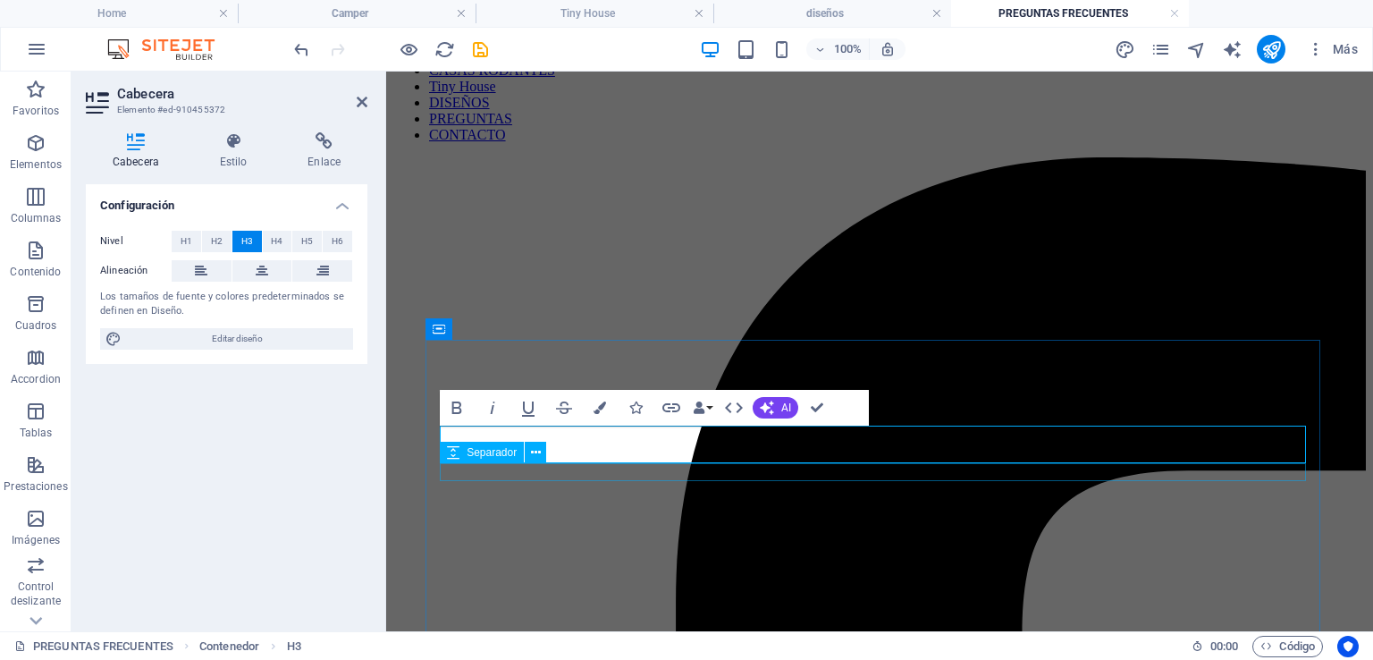
drag, startPoint x: 940, startPoint y: 522, endPoint x: 567, endPoint y: 450, distance: 380.6
drag, startPoint x: 820, startPoint y: 405, endPoint x: 742, endPoint y: 330, distance: 108.1
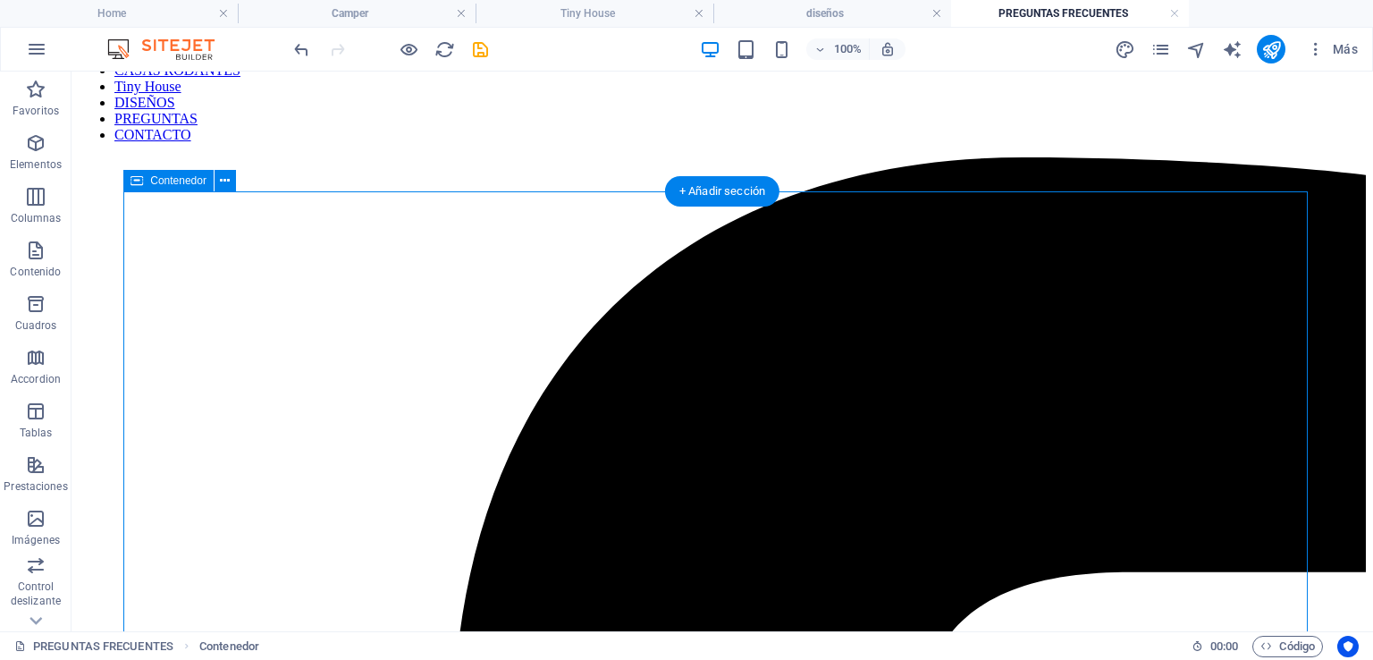
scroll to position [268, 0]
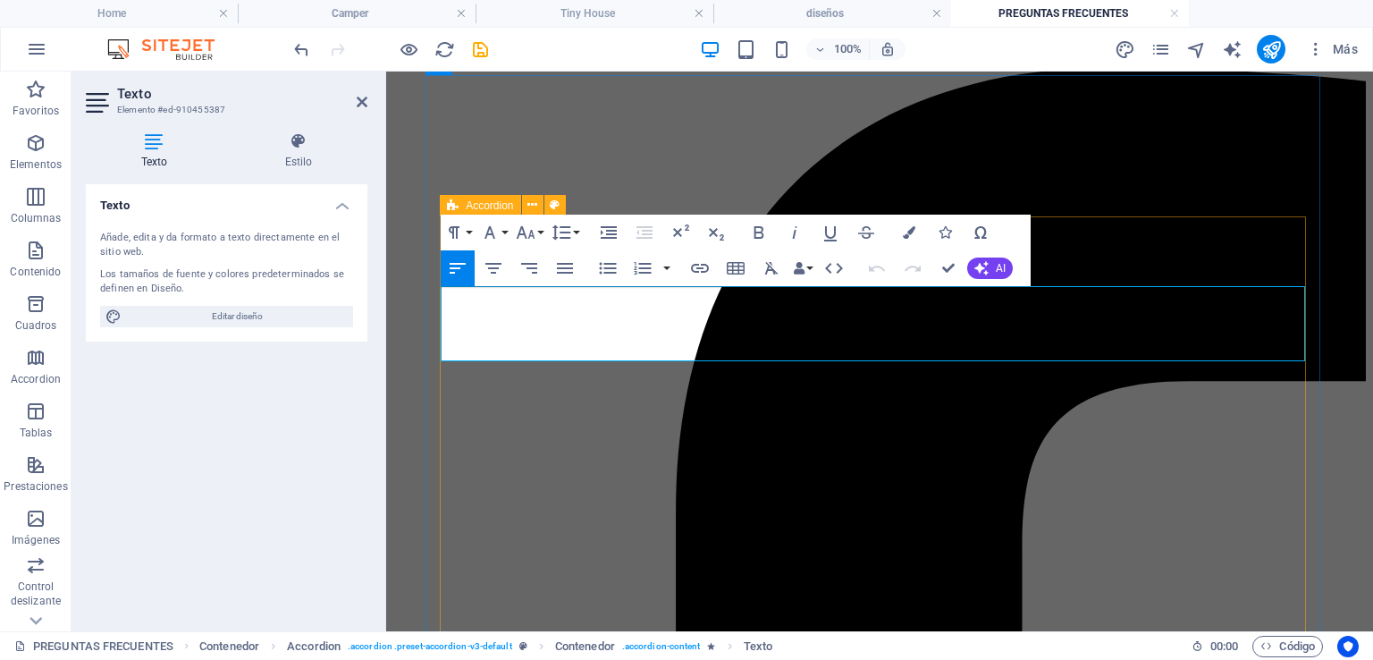
scroll to position [447, 0]
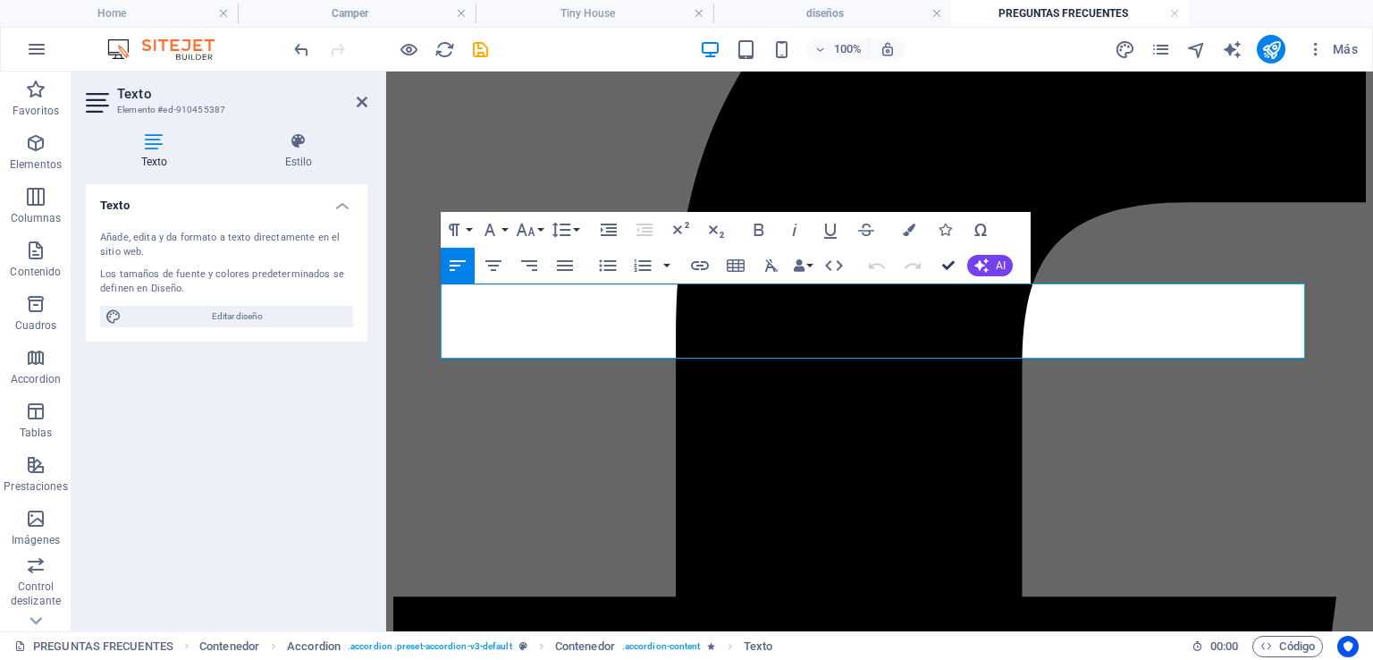
drag, startPoint x: 950, startPoint y: 259, endPoint x: 878, endPoint y: 189, distance: 101.1
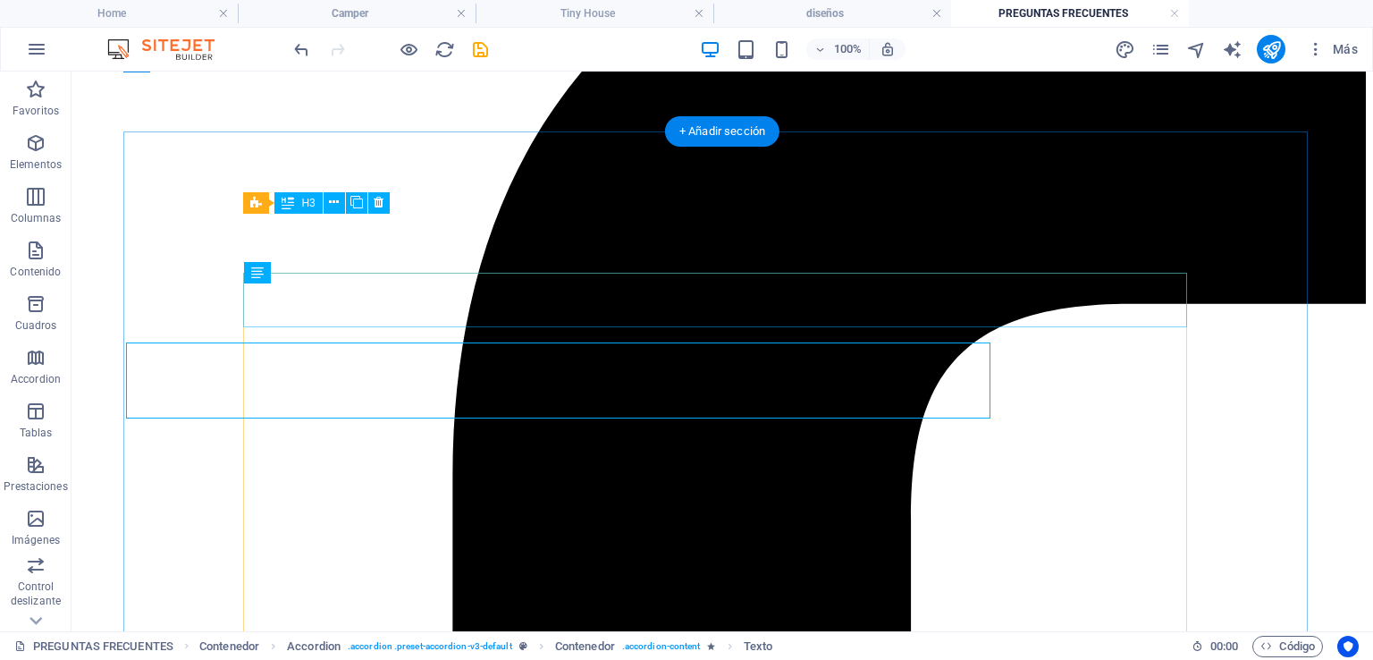
scroll to position [387, 0]
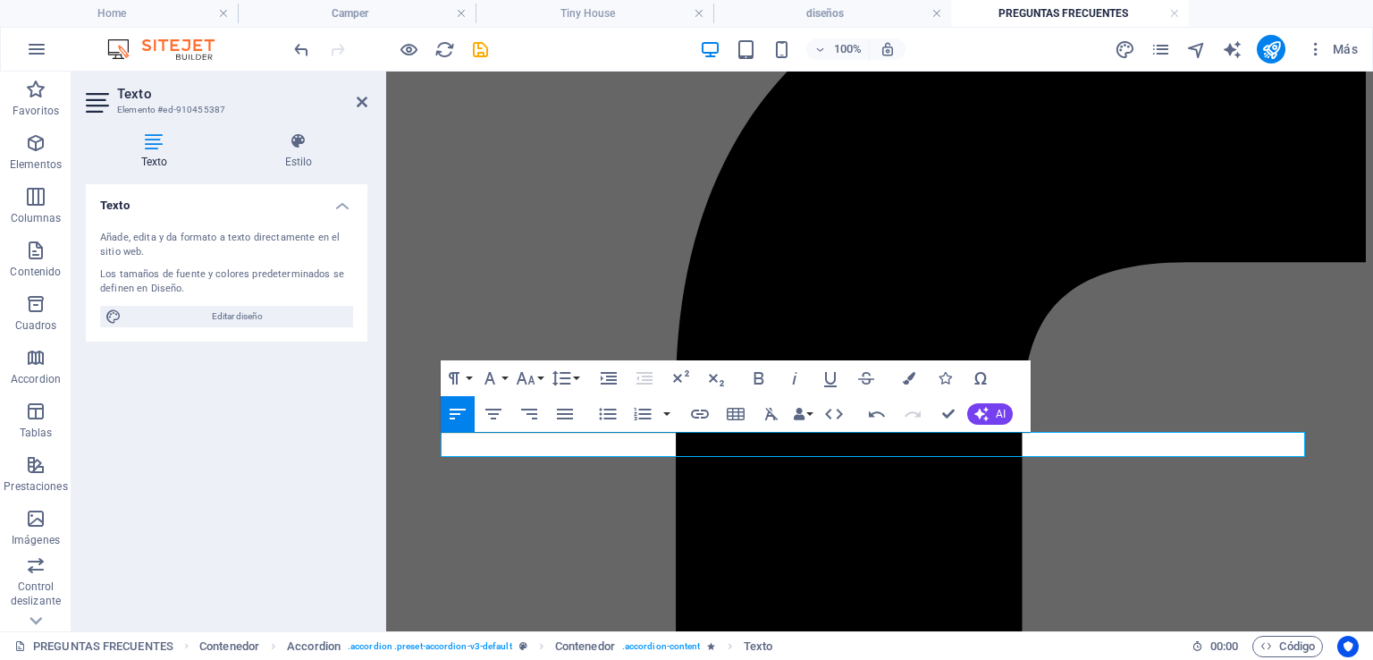
scroll to position [298, 0]
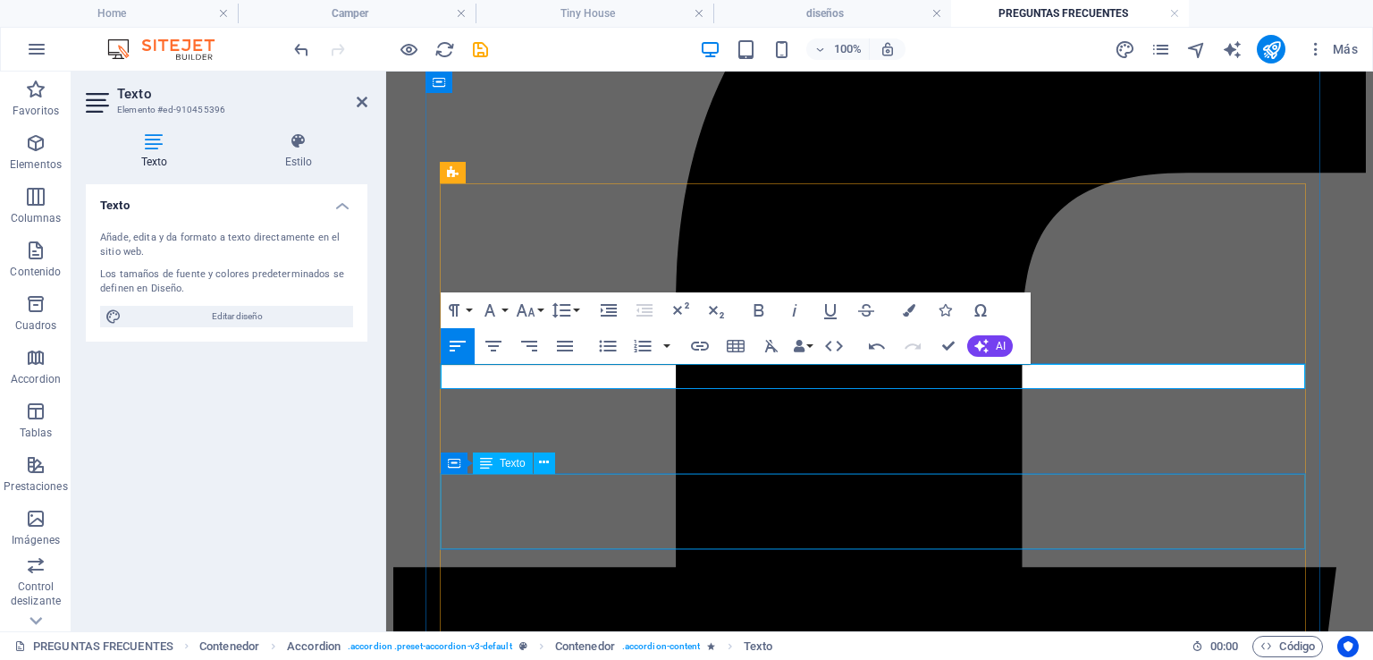
scroll to position [387, 0]
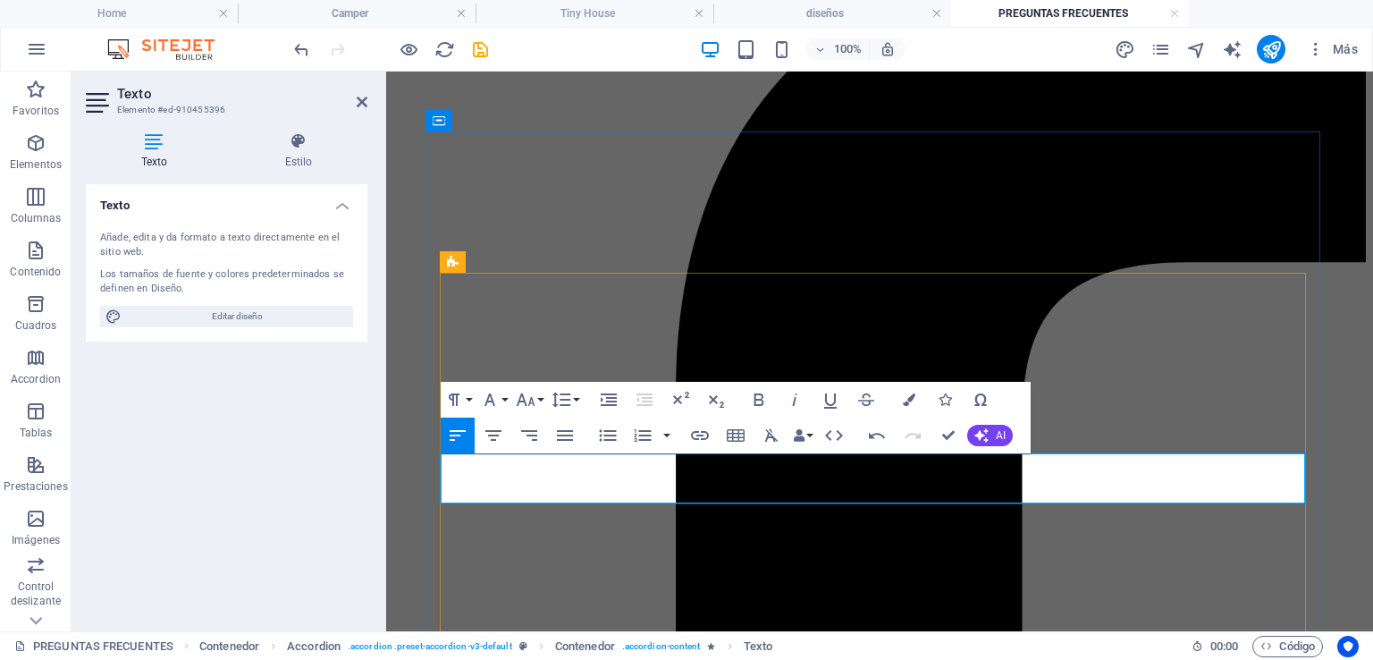
drag, startPoint x: 555, startPoint y: 485, endPoint x: 490, endPoint y: 492, distance: 65.6
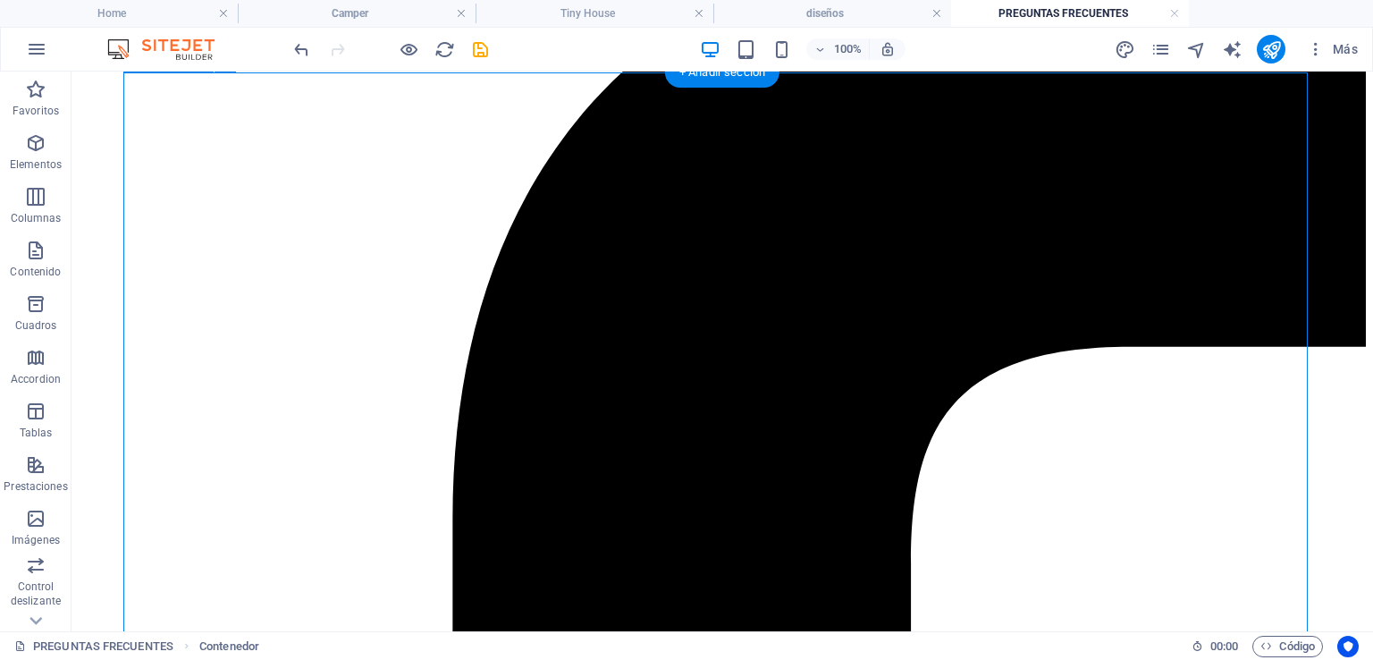
scroll to position [476, 0]
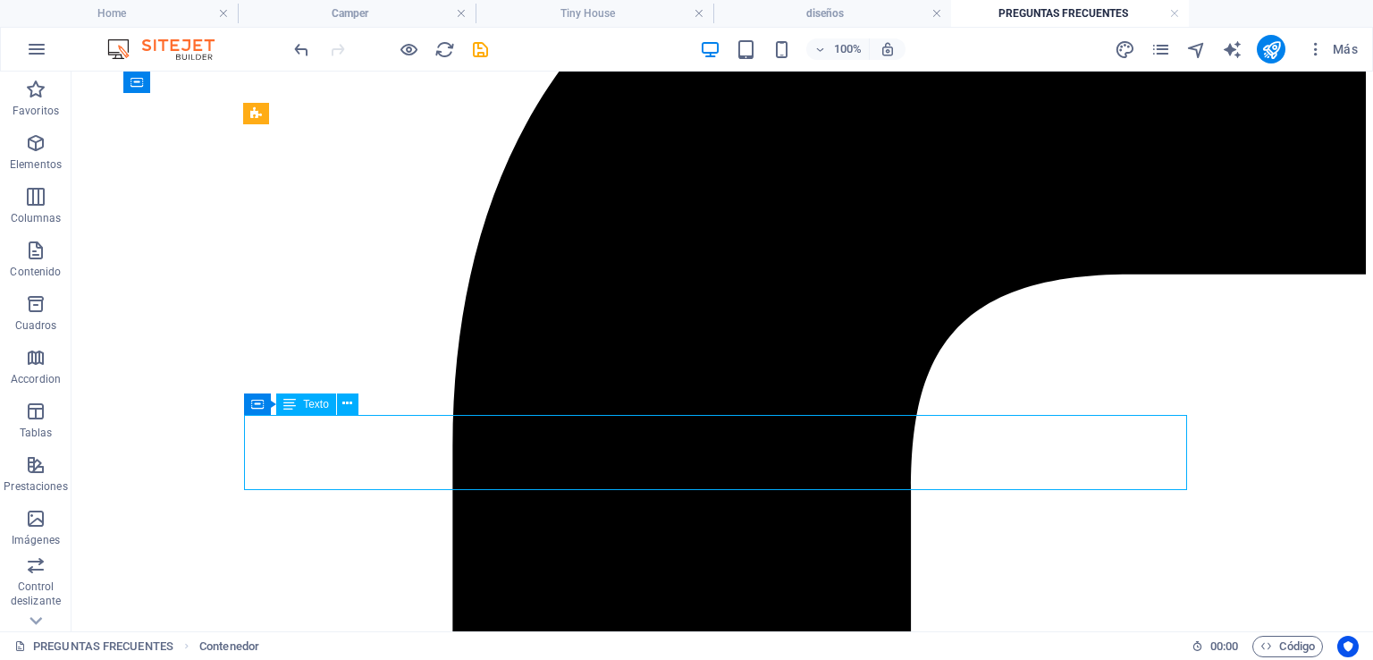
click at [336, 415] on div "Texto" at bounding box center [306, 403] width 60 height 21
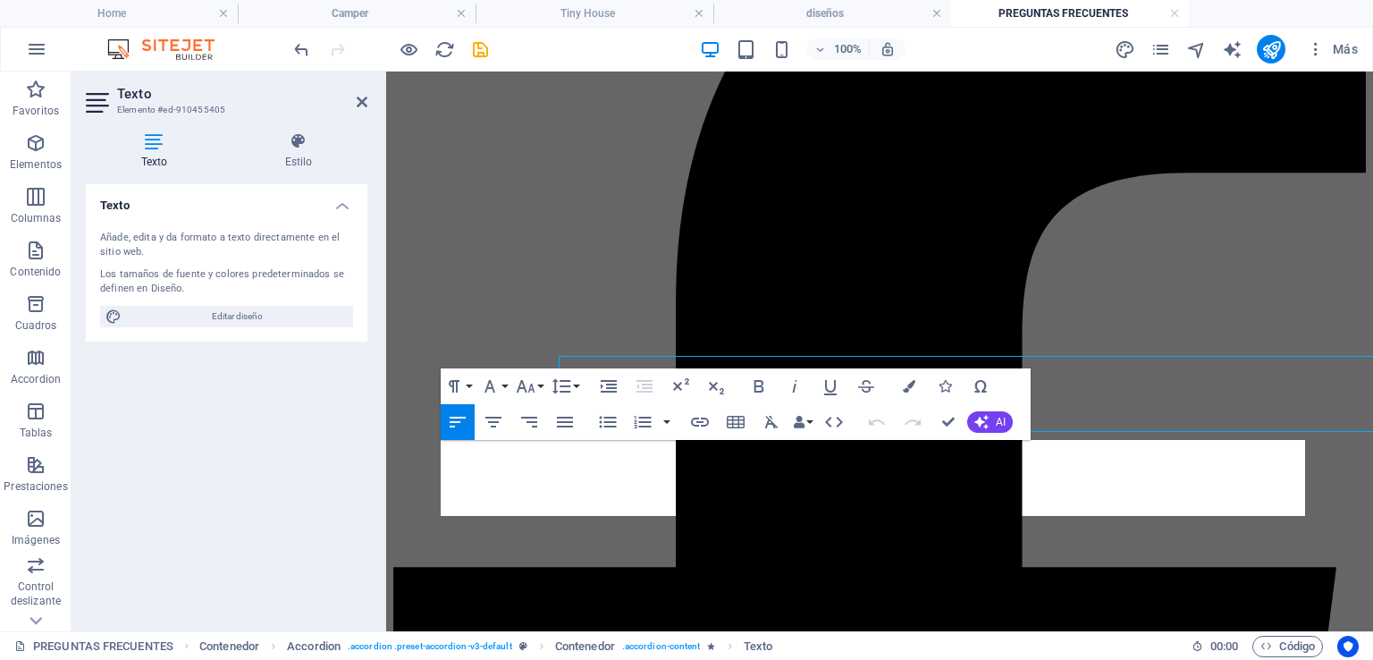
scroll to position [535, 0]
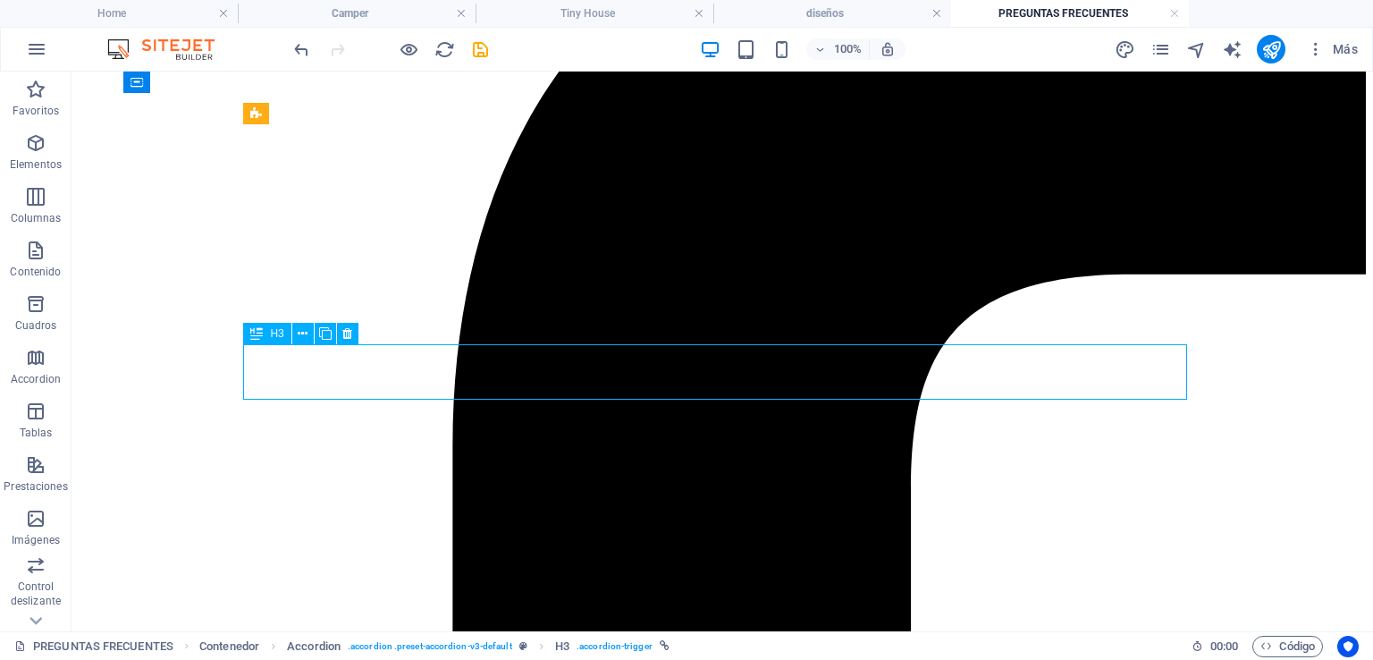
click at [372, 377] on div "H1 Banner Banner Contenedor Texto Contenedor H3 Separador Contenedor Accordion …" at bounding box center [723, 352] width 1302 height 560
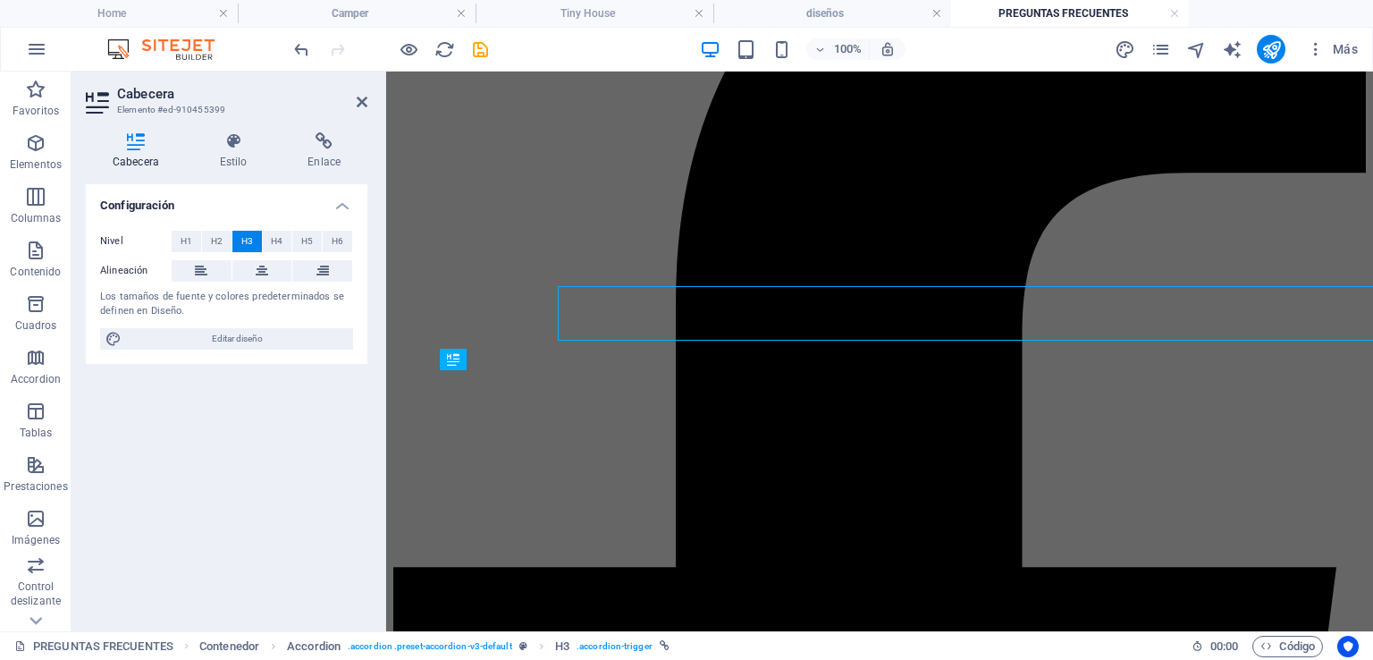
scroll to position [535, 0]
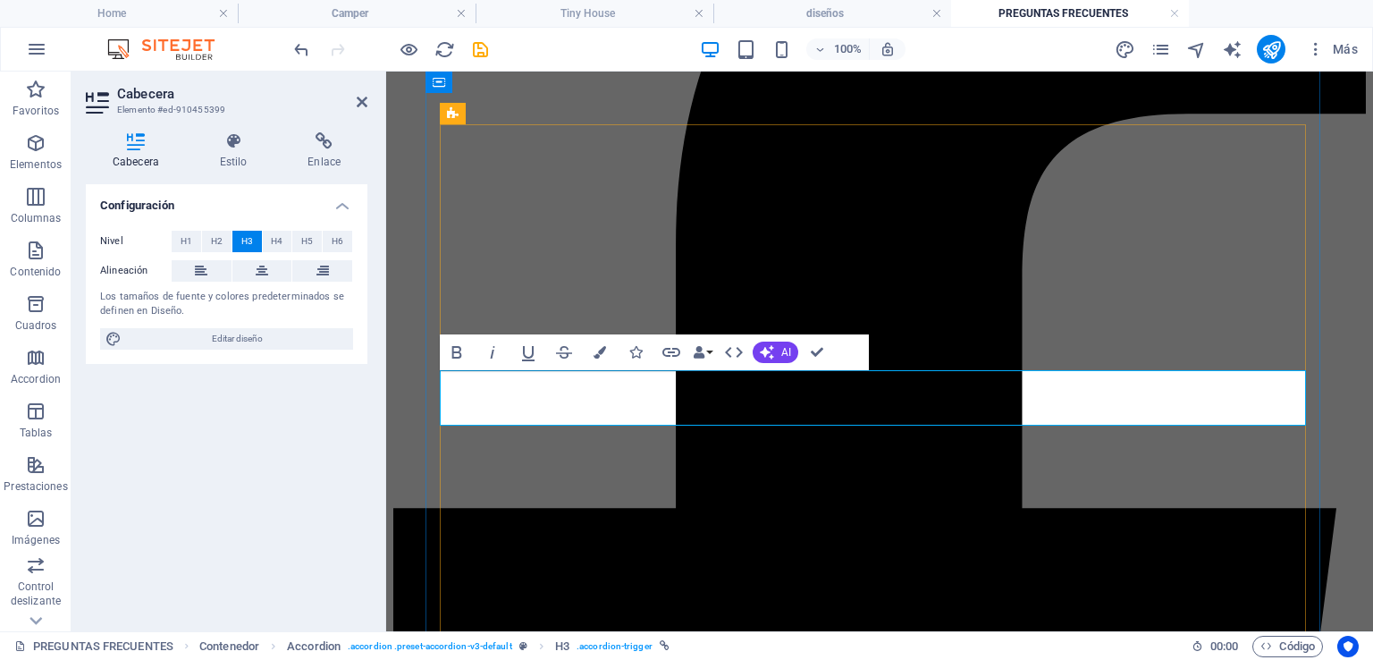
drag, startPoint x: 577, startPoint y: 395, endPoint x: 628, endPoint y: 407, distance: 53.1
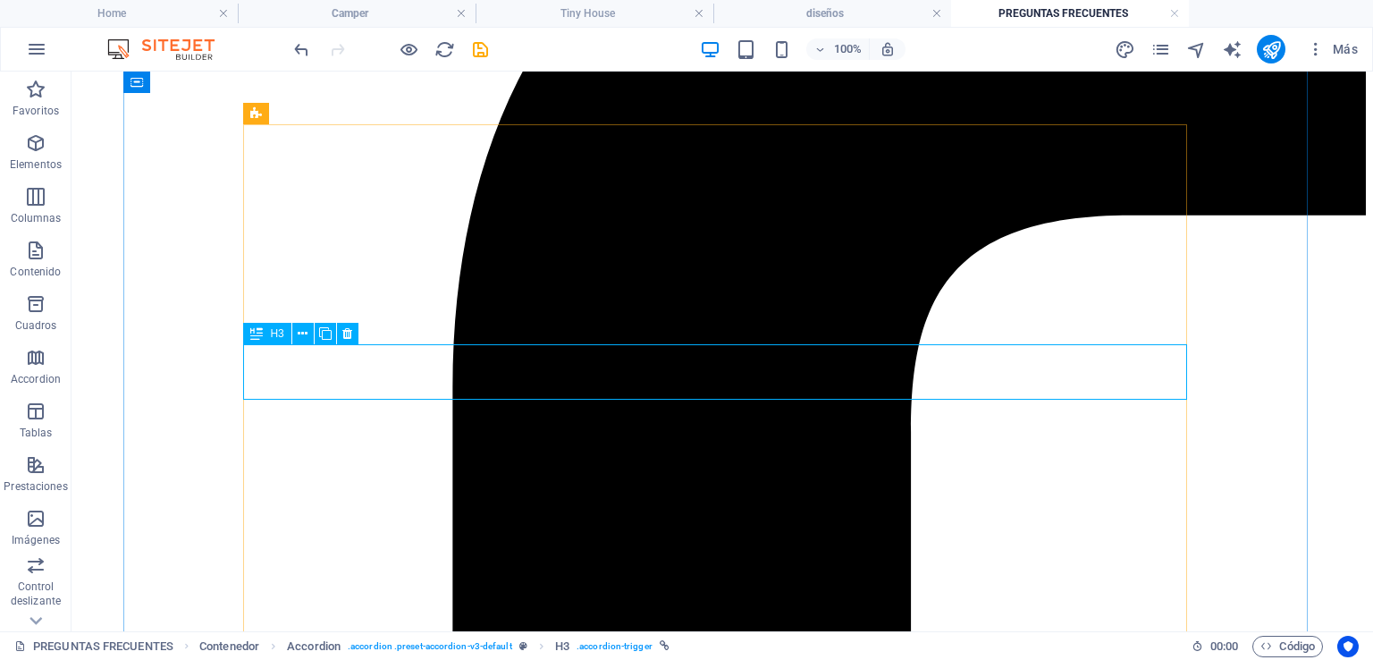
scroll to position [476, 0]
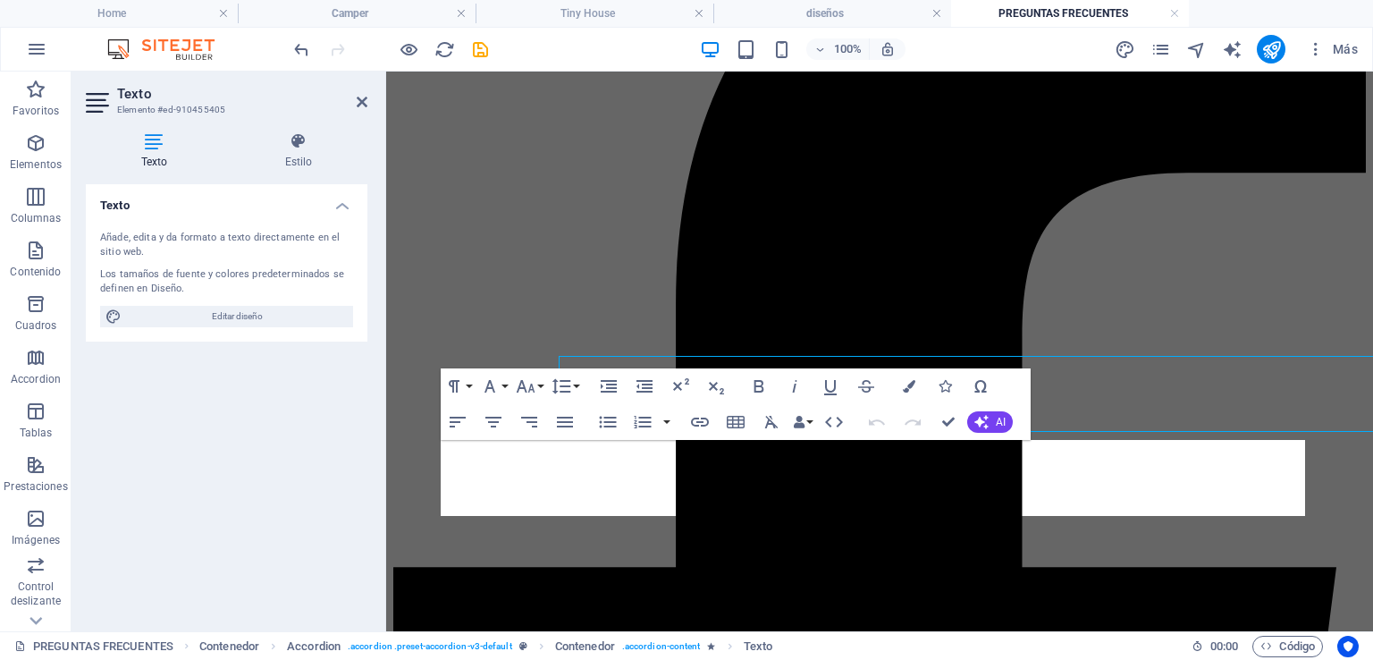
scroll to position [535, 0]
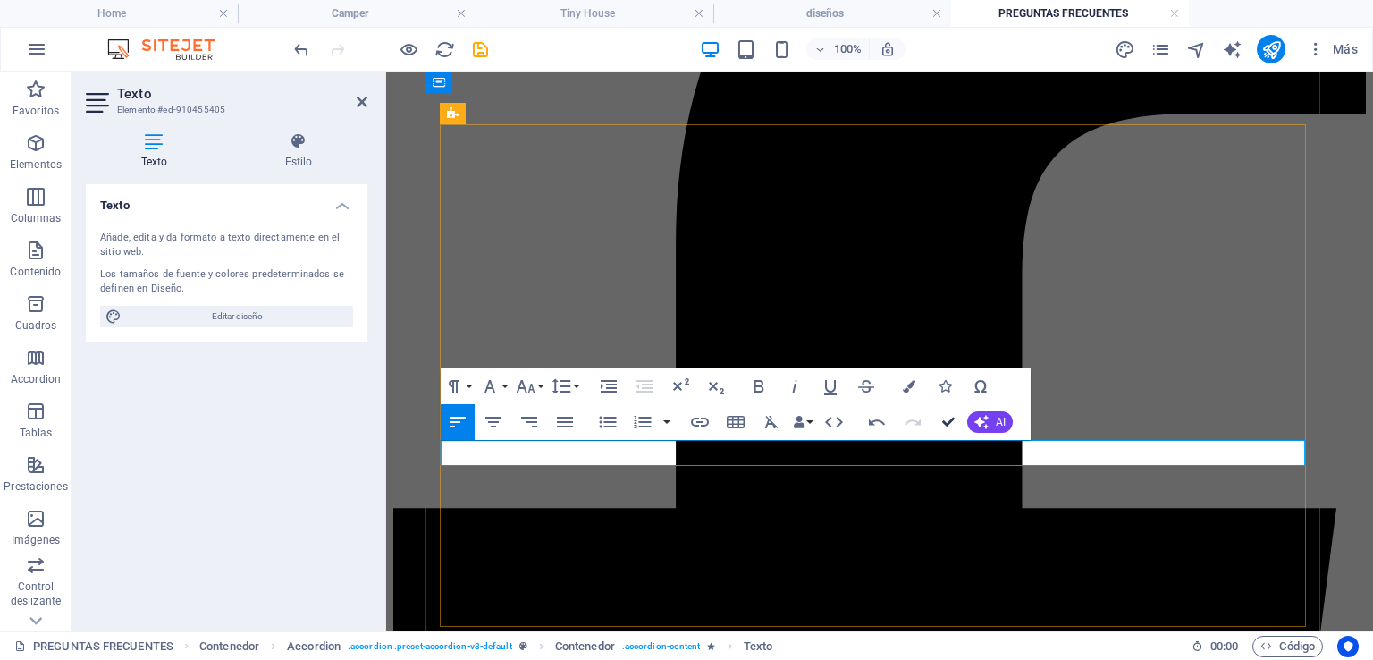
drag, startPoint x: 880, startPoint y: 358, endPoint x: 951, endPoint y: 429, distance: 101.1
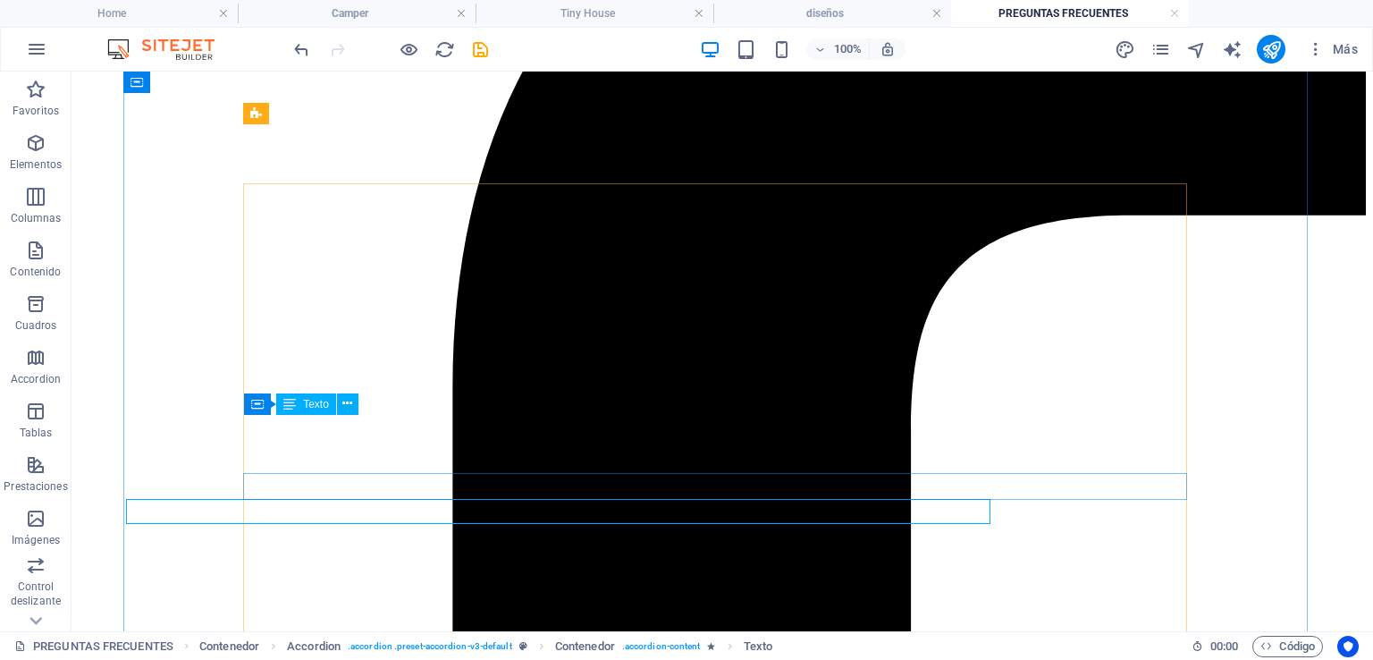
scroll to position [476, 0]
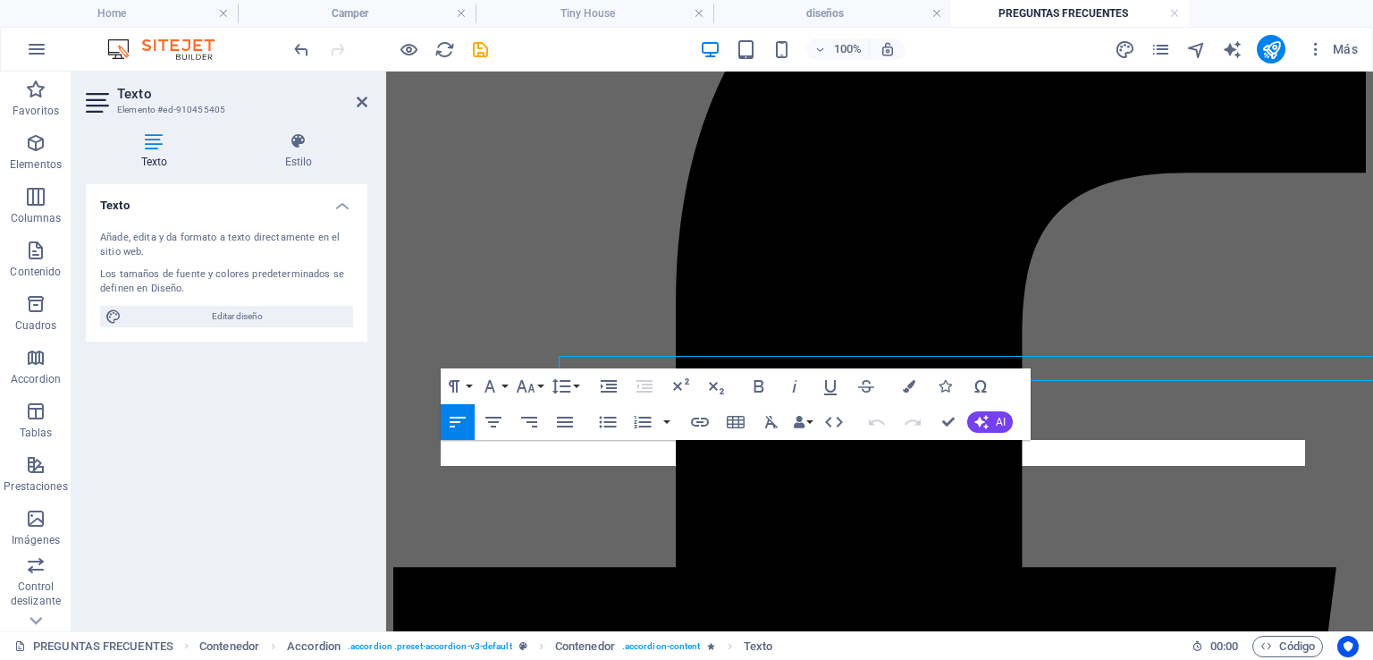
scroll to position [535, 0]
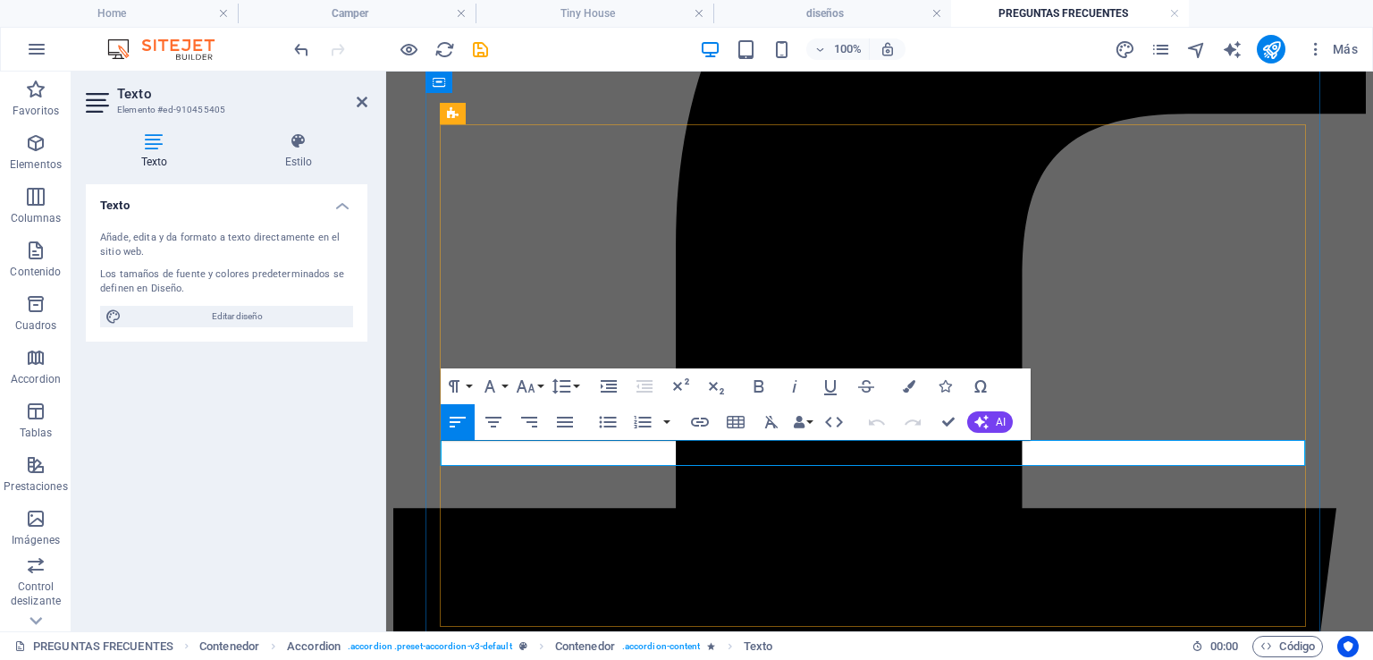
drag, startPoint x: 1098, startPoint y: 452, endPoint x: 1209, endPoint y: 470, distance: 112.3
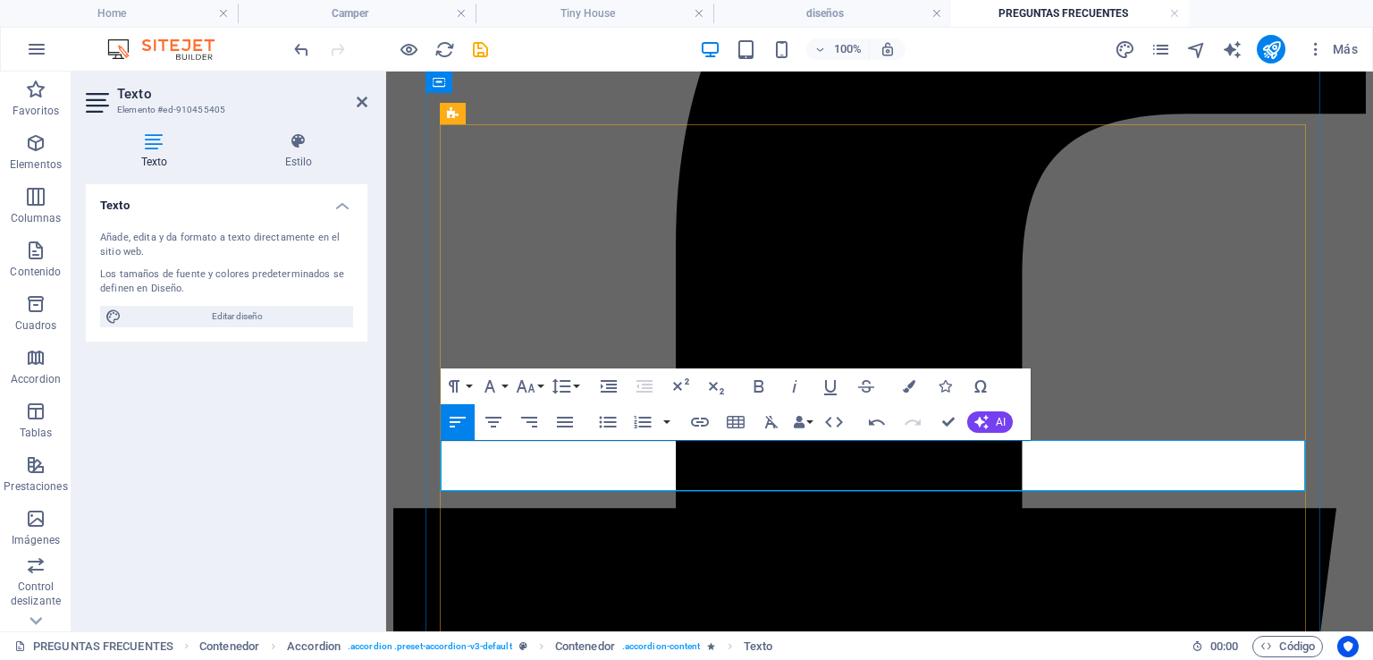
drag, startPoint x: 812, startPoint y: 480, endPoint x: 785, endPoint y: 482, distance: 26.9
